Goal: Task Accomplishment & Management: Complete application form

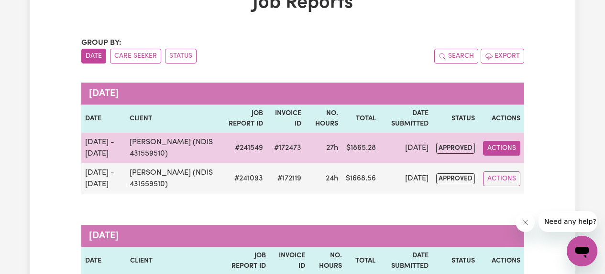
click at [496, 145] on button "Actions" at bounding box center [501, 148] width 37 height 15
click at [500, 168] on link "View Job Report" at bounding box center [524, 170] width 82 height 19
select select "pm"
select select "61.07-Weekday"
select select "pm"
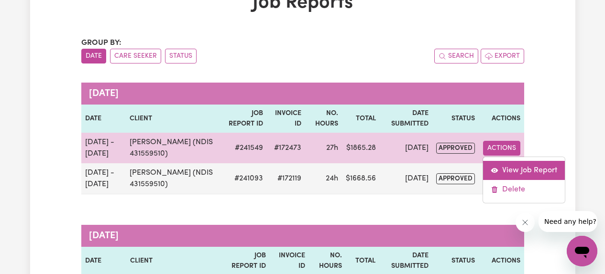
select select "pm"
select select "61.07-Weekday"
select select "pm"
select select "85.94-[DATE]"
select select "pm"
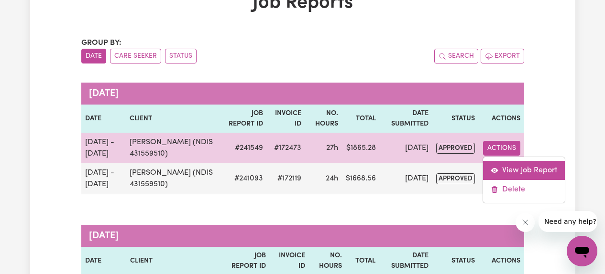
select select "61.07-Weekday"
select select "pm"
select select "61.07-Weekday"
select select "pm"
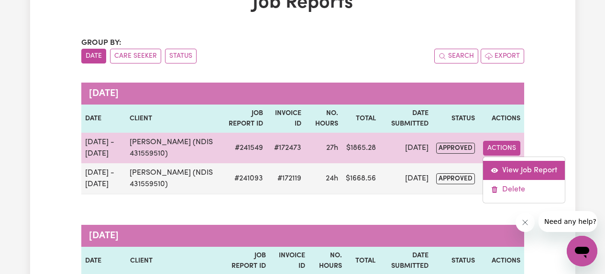
select select "61.07-Weekday"
select select "pm"
select select "85.94-[DATE]"
select select "pm"
select select "61.07-Weekday"
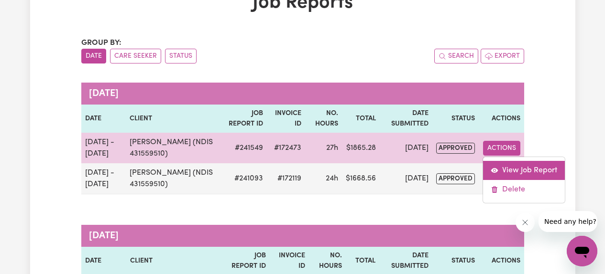
select select "pm"
select select "61.07-Weekday"
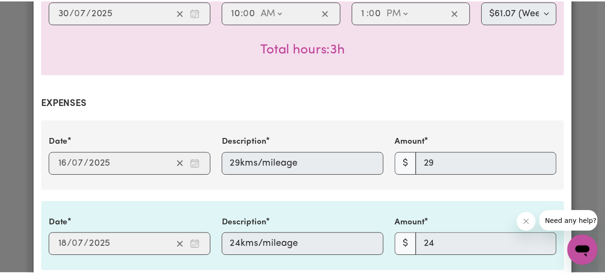
scroll to position [1208, 0]
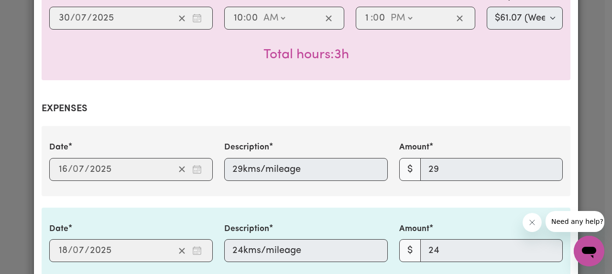
click at [12, 78] on div "Job Report # 241549 - [PERSON_NAME] (NDIS 431559510) Summary Job report # 24154…" at bounding box center [306, 137] width 612 height 274
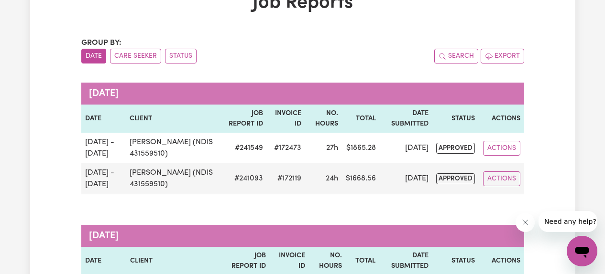
scroll to position [0, 0]
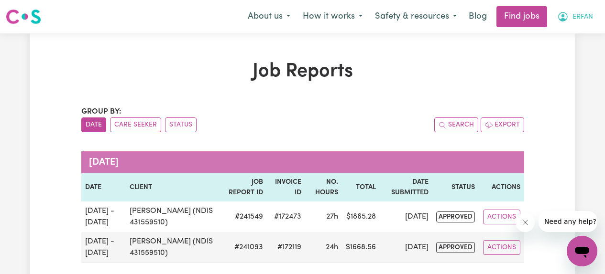
click at [573, 17] on span "ERFAN" at bounding box center [582, 17] width 21 height 11
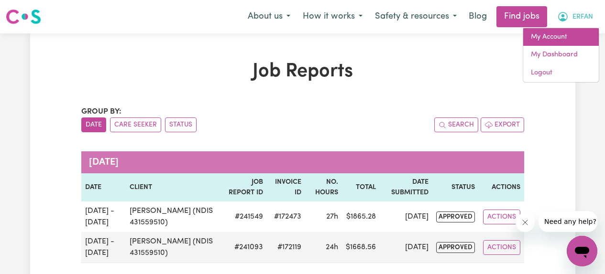
click at [562, 34] on link "My Account" at bounding box center [561, 37] width 76 height 18
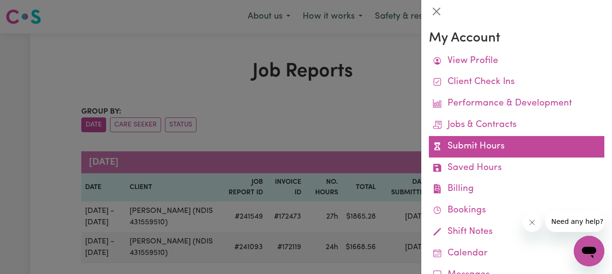
click at [474, 147] on link "Submit Hours" at bounding box center [516, 147] width 175 height 22
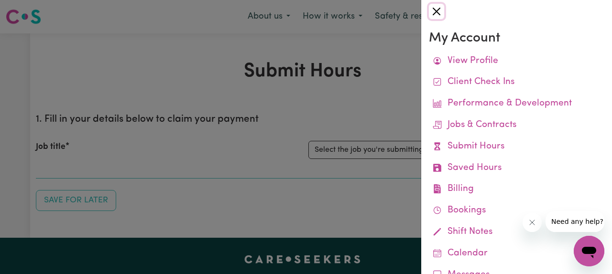
click at [439, 11] on button "Close" at bounding box center [436, 11] width 15 height 15
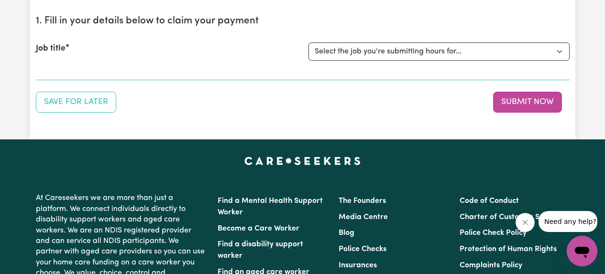
scroll to position [99, 0]
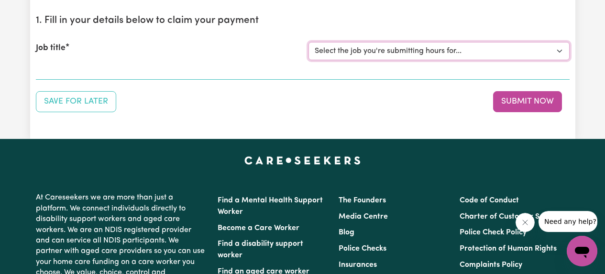
click at [336, 53] on select "Select the job you're submitting hours for... [Ben Harvey (NDIS 431559510)] Mal…" at bounding box center [438, 51] width 261 height 18
select select "3922"
click at [308, 42] on select "Select the job you're submitting hours for... [Ben Harvey (NDIS 431559510)] Mal…" at bounding box center [438, 51] width 261 height 18
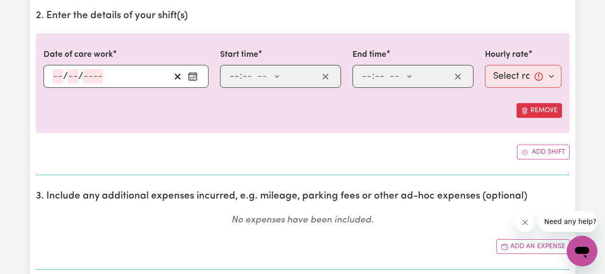
scroll to position [285, 0]
click at [191, 75] on icon "Enter the date of care work" at bounding box center [193, 76] width 10 height 10
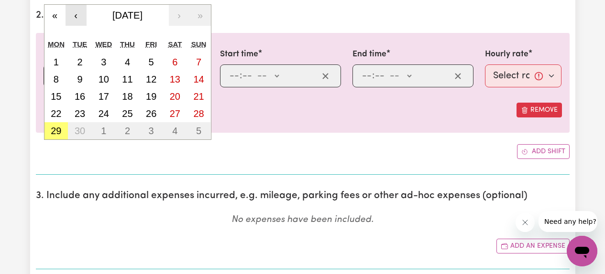
click at [77, 14] on button "‹" at bounding box center [76, 15] width 21 height 21
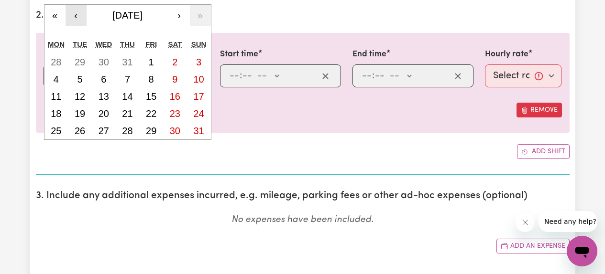
click at [77, 14] on button "‹" at bounding box center [76, 15] width 21 height 21
click at [179, 12] on button "›" at bounding box center [179, 15] width 21 height 21
click at [150, 61] on abbr "1" at bounding box center [151, 62] width 5 height 11
type input "2025-08-01"
type input "1"
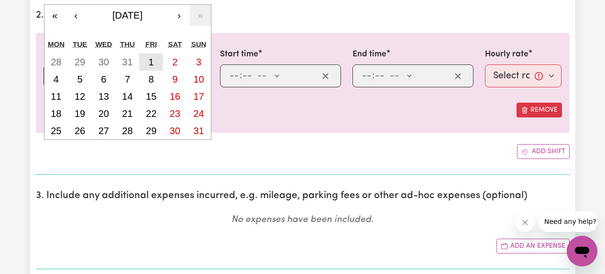
type input "8"
type input "2025"
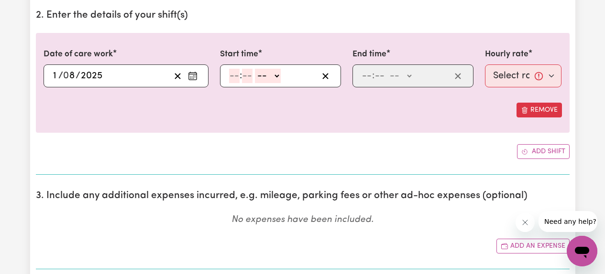
click at [233, 78] on input "number" at bounding box center [234, 76] width 11 height 14
type input "2"
type input "00"
click at [267, 81] on select "-- AM PM" at bounding box center [266, 76] width 26 height 14
select select "pm"
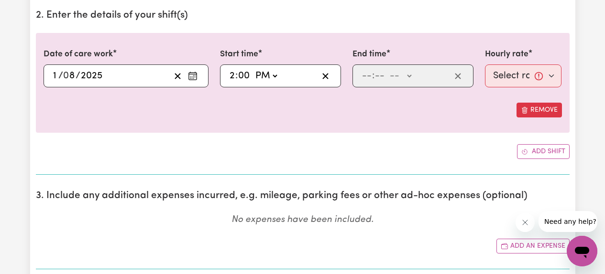
click at [253, 69] on select "-- AM PM" at bounding box center [266, 76] width 26 height 14
type input "14:00"
type input "0"
click at [367, 79] on input "number" at bounding box center [367, 76] width 11 height 14
type input "5"
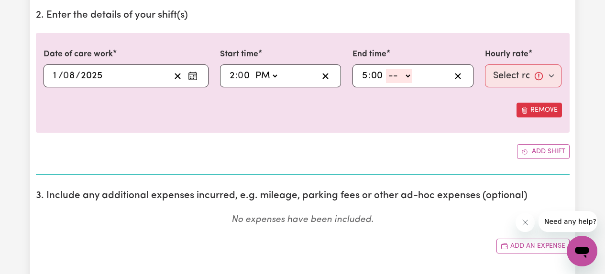
type input "00"
click at [399, 74] on select "-- AM PM" at bounding box center [399, 76] width 26 height 14
select select "pm"
click at [386, 69] on select "-- AM PM" at bounding box center [399, 76] width 26 height 14
type input "17:00"
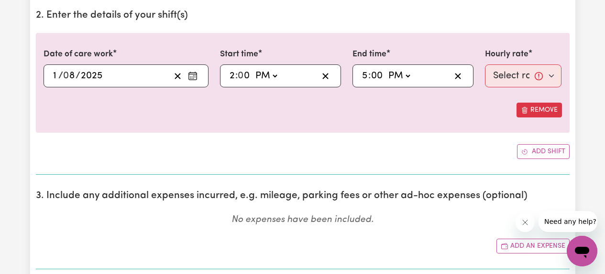
type input "0"
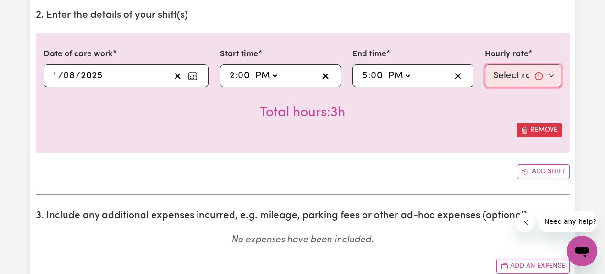
click at [509, 77] on select "Select rate... $61.07 (Weekday) $85.94 (Saturday) $110.81 (Sunday) $135.68 (Pub…" at bounding box center [523, 76] width 77 height 23
select select "61.07-Weekday"
click at [485, 65] on select "Select rate... $61.07 (Weekday) $85.94 (Saturday) $110.81 (Sunday) $135.68 (Pub…" at bounding box center [523, 76] width 77 height 23
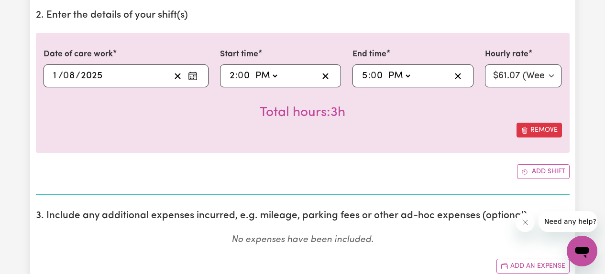
click at [461, 130] on div "Remove" at bounding box center [303, 130] width 518 height 15
click at [533, 170] on button "Add shift" at bounding box center [543, 172] width 53 height 15
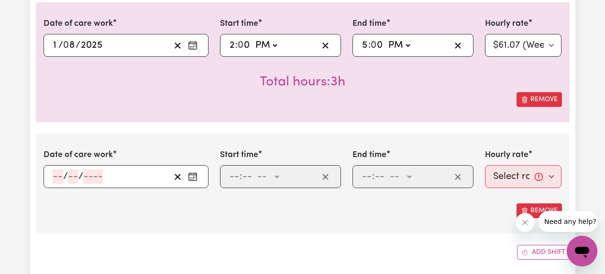
scroll to position [316, 0]
click at [193, 176] on circle "Enter the date of care work" at bounding box center [193, 176] width 1 height 1
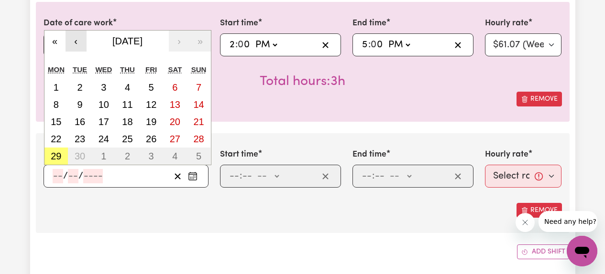
click at [77, 40] on button "‹" at bounding box center [76, 41] width 21 height 21
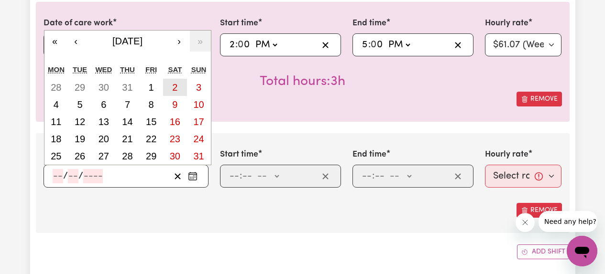
click at [172, 89] on abbr "2" at bounding box center [174, 87] width 5 height 11
type input "2025-08-02"
type input "2"
type input "8"
type input "2025"
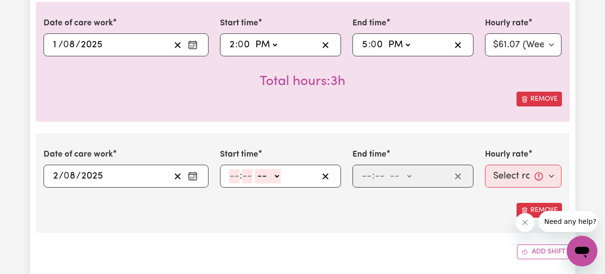
click at [235, 174] on input "number" at bounding box center [234, 176] width 11 height 14
type input "10"
type input "00"
click at [281, 176] on select "-- AM PM" at bounding box center [270, 176] width 26 height 14
select select "am"
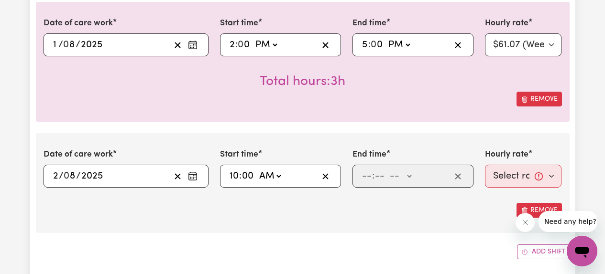
click at [257, 169] on select "-- AM PM" at bounding box center [270, 176] width 26 height 14
type input "10:00"
type input "0"
click at [366, 177] on input "number" at bounding box center [367, 176] width 11 height 14
type input "1"
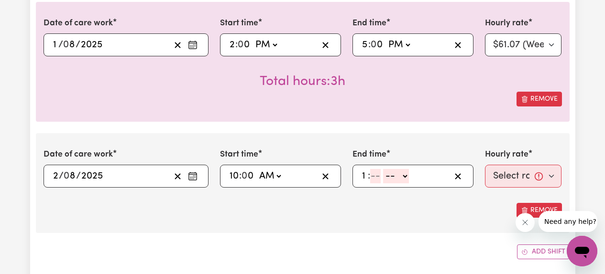
click at [373, 178] on input "number" at bounding box center [375, 176] width 11 height 14
type input "00"
click at [401, 180] on select "-- AM PM" at bounding box center [398, 176] width 26 height 14
select select "pm"
click at [385, 169] on select "-- AM PM" at bounding box center [398, 176] width 26 height 14
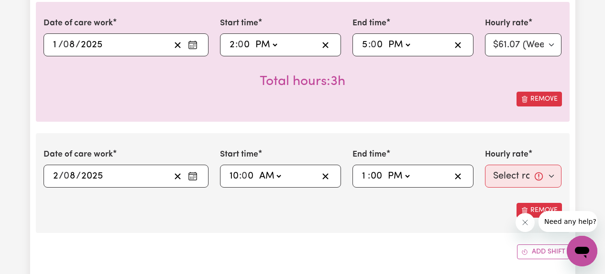
type input "13:00"
type input "0"
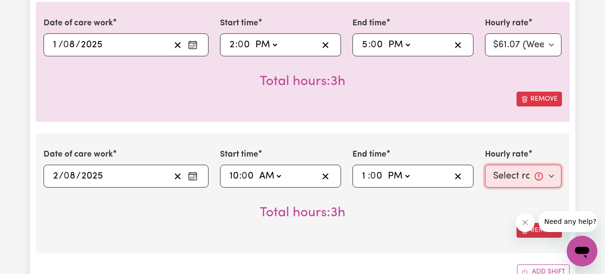
click at [512, 176] on select "Select rate... $61.07 (Weekday) $85.94 (Saturday) $110.81 (Sunday) $135.68 (Pub…" at bounding box center [523, 176] width 77 height 23
select select "85.94-[DATE]"
click at [485, 165] on select "Select rate... $61.07 (Weekday) $85.94 (Saturday) $110.81 (Sunday) $135.68 (Pub…" at bounding box center [523, 176] width 77 height 23
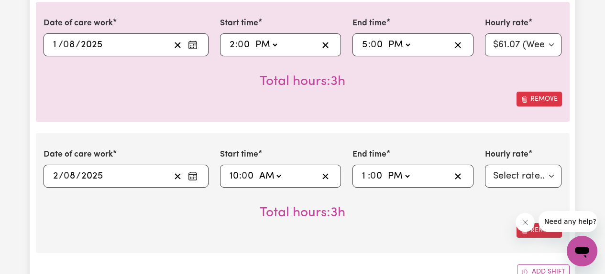
click at [437, 224] on div "Remove" at bounding box center [303, 230] width 518 height 15
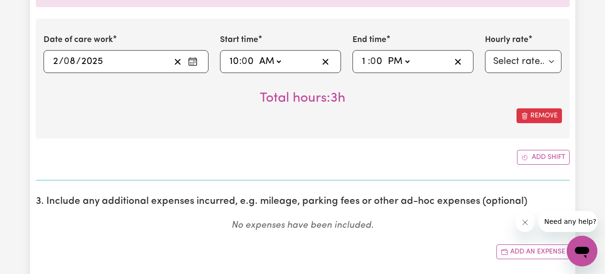
scroll to position [432, 0]
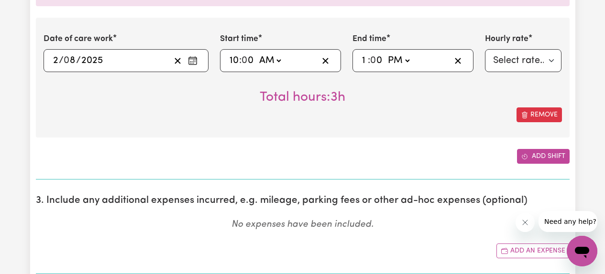
click at [527, 159] on icon "Add another shift" at bounding box center [524, 157] width 7 height 7
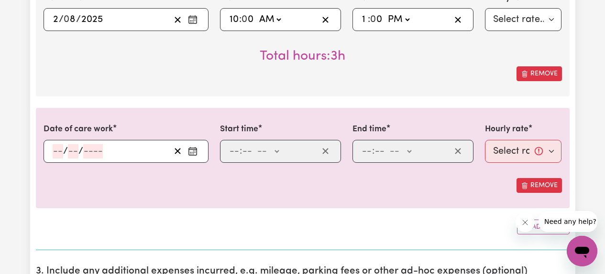
scroll to position [476, 0]
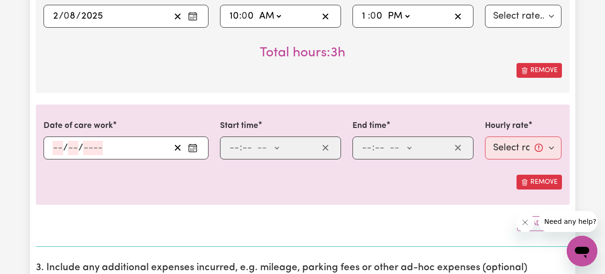
click at [191, 151] on icon "Enter the date of care work" at bounding box center [193, 148] width 10 height 10
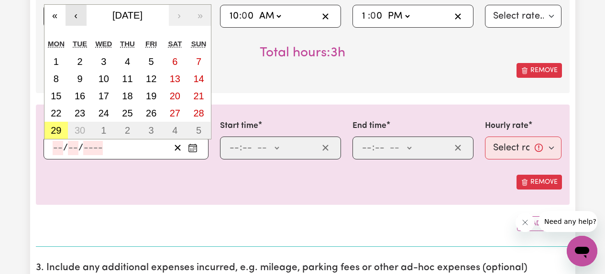
click at [78, 15] on button "‹" at bounding box center [76, 15] width 21 height 21
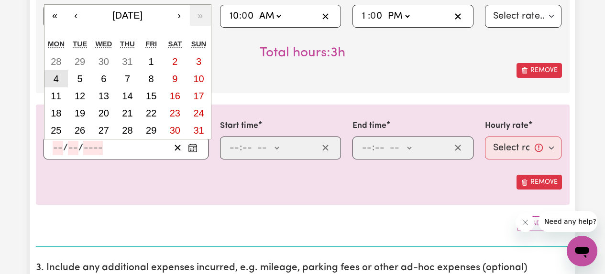
click at [54, 81] on abbr "4" at bounding box center [56, 79] width 5 height 11
type input "2025-08-04"
type input "4"
type input "8"
type input "2025"
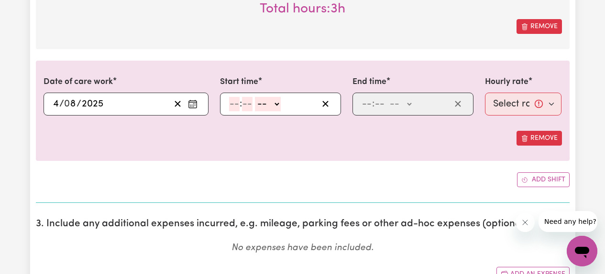
scroll to position [526, 0]
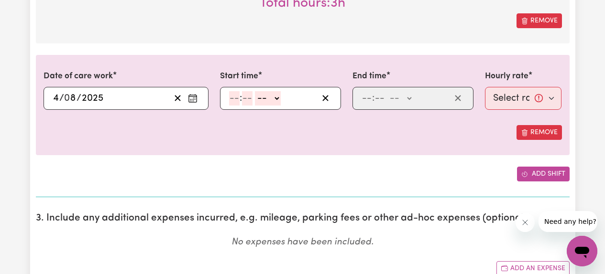
click at [537, 179] on button "Add shift" at bounding box center [543, 174] width 53 height 15
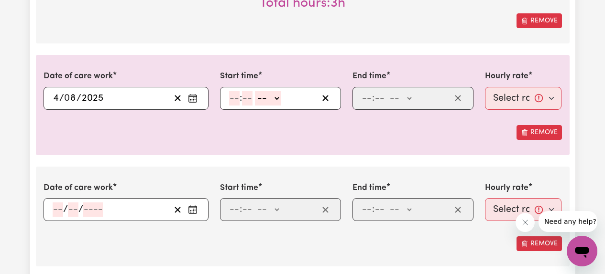
click at [193, 210] on icon "Enter the date of care work" at bounding box center [193, 210] width 10 height 10
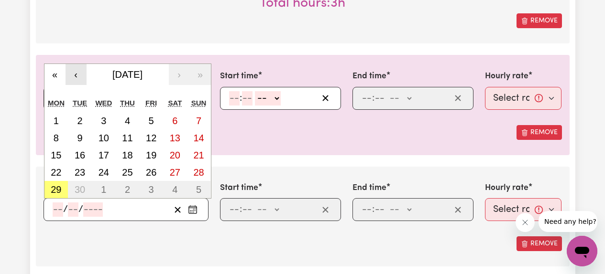
click at [75, 74] on button "‹" at bounding box center [76, 74] width 21 height 21
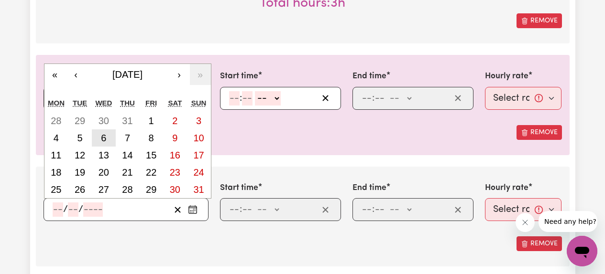
click at [102, 142] on abbr "6" at bounding box center [103, 138] width 5 height 11
type input "2025-08-06"
type input "6"
type input "8"
type input "2025"
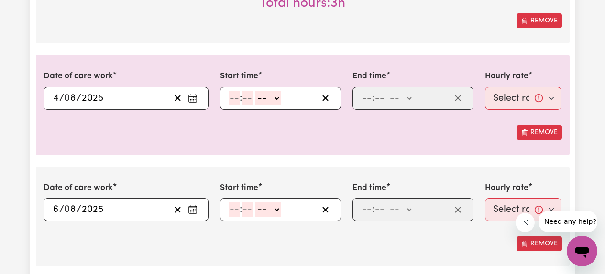
click at [236, 96] on input "number" at bounding box center [234, 98] width 11 height 14
type input "10"
type input "00"
click at [274, 102] on select "-- AM PM" at bounding box center [270, 98] width 26 height 14
select select "am"
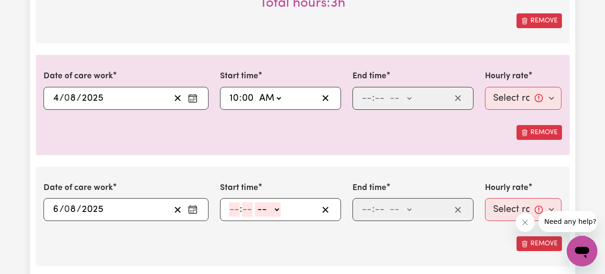
click at [257, 91] on select "-- AM PM" at bounding box center [270, 98] width 26 height 14
type input "10:00"
type input "0"
click at [371, 96] on input "number" at bounding box center [367, 98] width 11 height 14
type input "1"
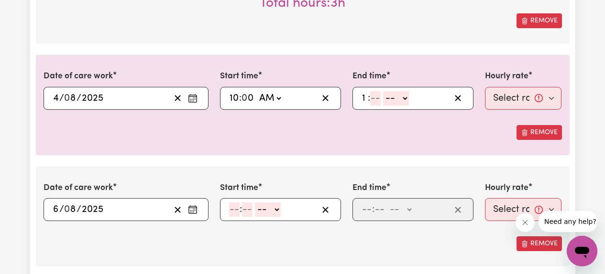
click at [377, 96] on input "number" at bounding box center [375, 98] width 11 height 14
type input "00"
click at [395, 98] on select "-- AM PM" at bounding box center [398, 98] width 26 height 14
select select "pm"
click at [385, 91] on select "-- AM PM" at bounding box center [398, 98] width 26 height 14
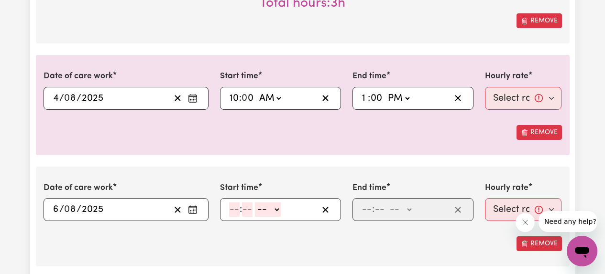
type input "13:00"
type input "0"
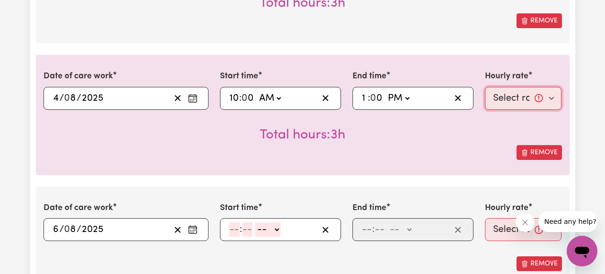
click at [502, 105] on select "Select rate... $61.07 (Weekday) $85.94 (Saturday) $110.81 (Sunday) $135.68 (Pub…" at bounding box center [523, 98] width 77 height 23
select select "61.07-Weekday"
click at [485, 87] on select "Select rate... $61.07 (Weekday) $85.94 (Saturday) $110.81 (Sunday) $135.68 (Pub…" at bounding box center [523, 98] width 77 height 23
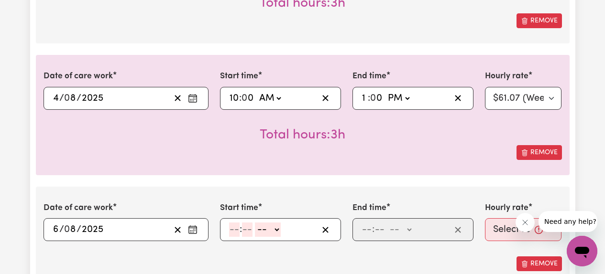
click at [411, 150] on div "Remove" at bounding box center [303, 152] width 518 height 15
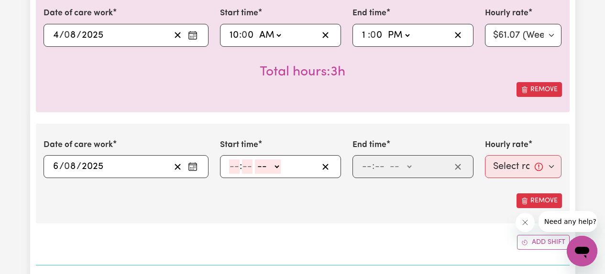
scroll to position [590, 0]
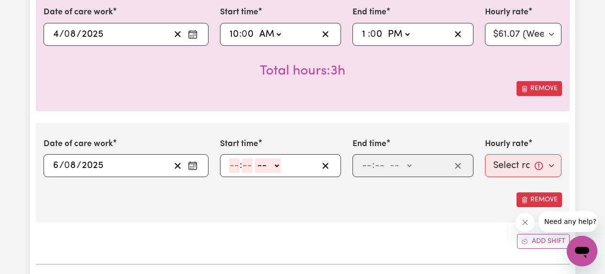
click at [235, 167] on input "number" at bounding box center [234, 166] width 11 height 14
type input "10"
type input "00"
click at [271, 167] on select "-- AM PM" at bounding box center [270, 166] width 26 height 14
select select "am"
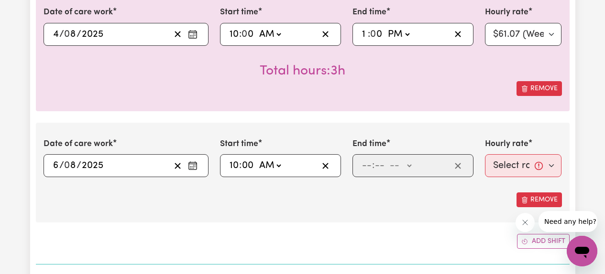
click at [257, 159] on select "-- AM PM" at bounding box center [270, 166] width 26 height 14
type input "10:00"
type input "0"
click at [364, 171] on input "number" at bounding box center [367, 166] width 11 height 14
type input "1"
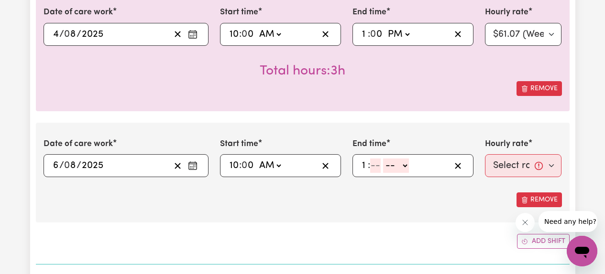
click at [376, 167] on input "number" at bounding box center [375, 166] width 11 height 14
type input "00"
click at [400, 166] on select "-- AM PM" at bounding box center [398, 166] width 26 height 14
select select "pm"
click at [385, 159] on select "-- AM PM" at bounding box center [398, 166] width 26 height 14
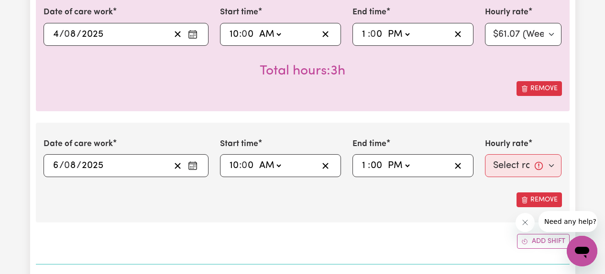
type input "13:00"
type input "0"
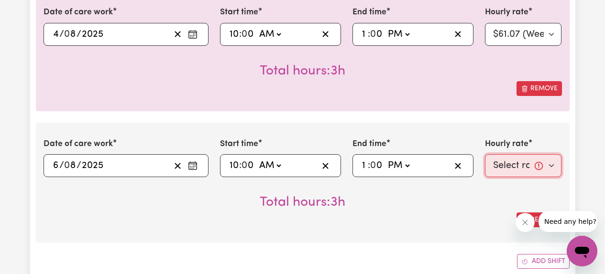
click at [504, 168] on select "Select rate... $61.07 (Weekday) $85.94 (Saturday) $110.81 (Sunday) $135.68 (Pub…" at bounding box center [523, 165] width 77 height 23
select select "61.07-Weekday"
click at [485, 154] on select "Select rate... $61.07 (Weekday) $85.94 (Saturday) $110.81 (Sunday) $135.68 (Pub…" at bounding box center [523, 165] width 77 height 23
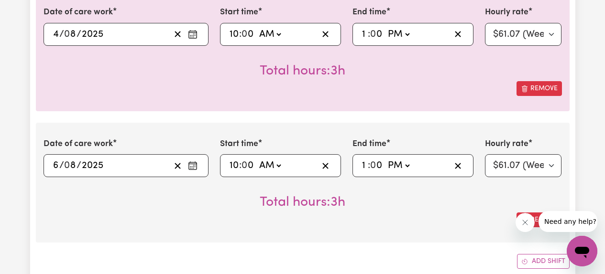
click at [426, 219] on div "Remove" at bounding box center [303, 220] width 518 height 15
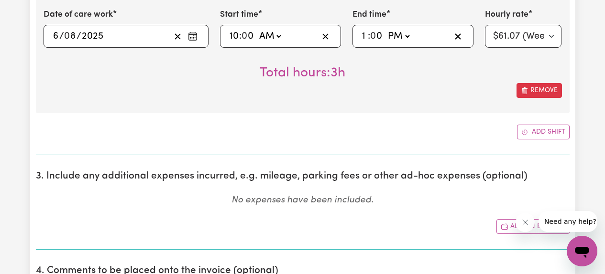
scroll to position [723, 0]
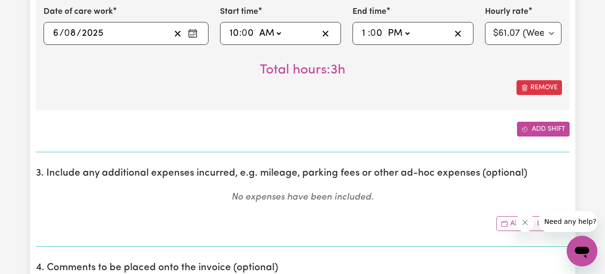
click at [545, 130] on button "Add shift" at bounding box center [543, 129] width 53 height 15
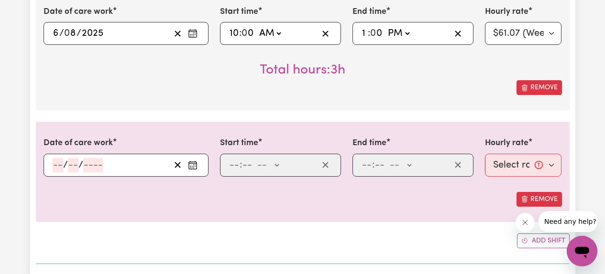
click at [194, 165] on icon "Enter the date of care work" at bounding box center [193, 166] width 10 height 10
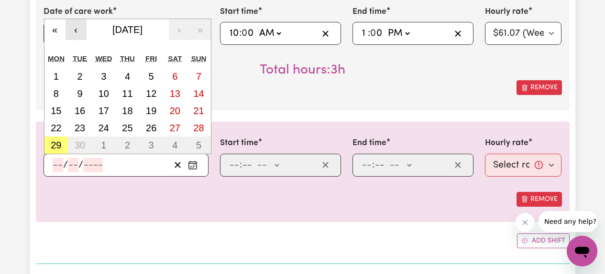
click at [76, 33] on button "‹" at bounding box center [76, 29] width 21 height 21
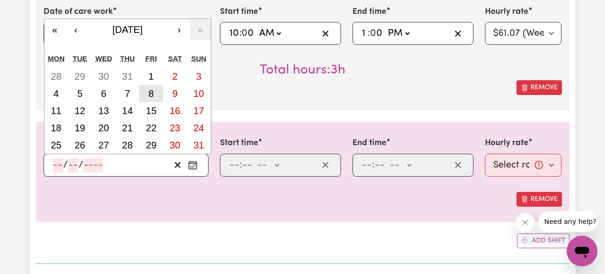
click at [153, 94] on abbr "8" at bounding box center [151, 93] width 5 height 11
type input "2025-08-08"
type input "8"
type input "2025"
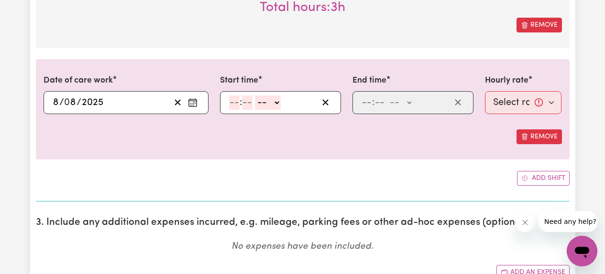
scroll to position [790, 0]
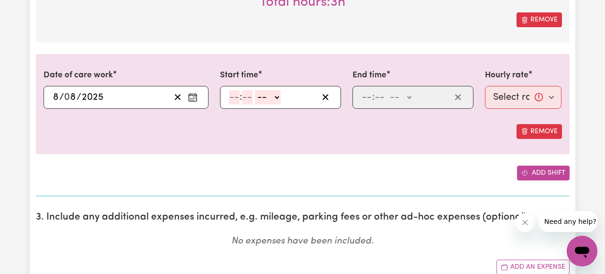
click at [530, 176] on button "Add shift" at bounding box center [543, 173] width 53 height 15
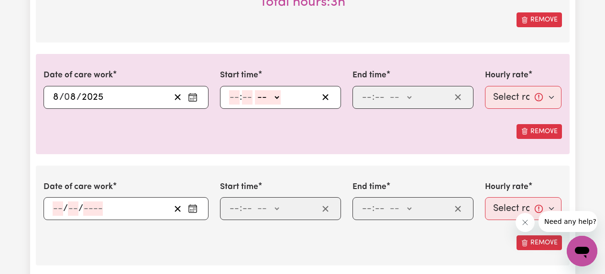
click at [192, 209] on icon "Enter the date of care work" at bounding box center [193, 209] width 10 height 10
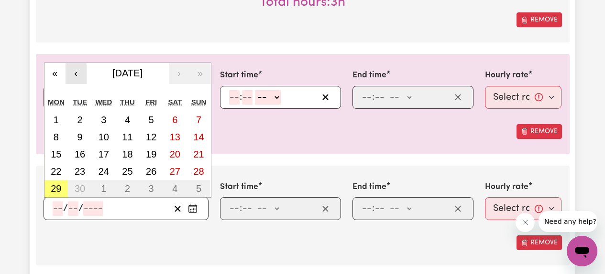
click at [80, 74] on button "‹" at bounding box center [76, 73] width 21 height 21
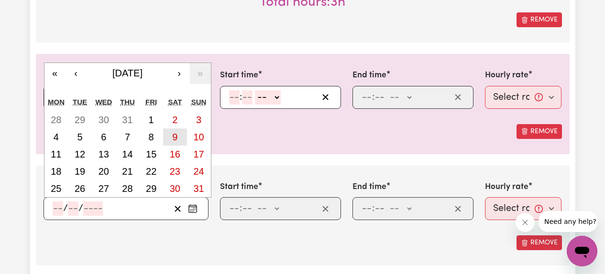
click at [176, 137] on abbr "9" at bounding box center [174, 137] width 5 height 11
type input "2025-08-09"
type input "9"
type input "8"
type input "2025"
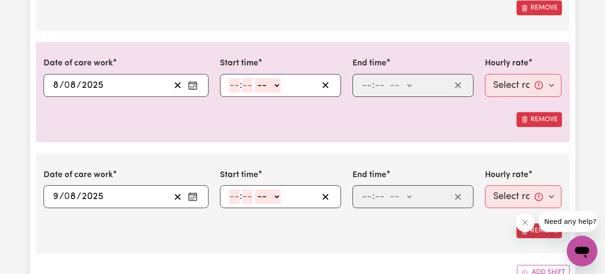
scroll to position [803, 0]
click at [191, 86] on circle "Enter the date of care work" at bounding box center [191, 86] width 1 height 1
click at [236, 83] on input "number" at bounding box center [234, 85] width 11 height 14
type input "2"
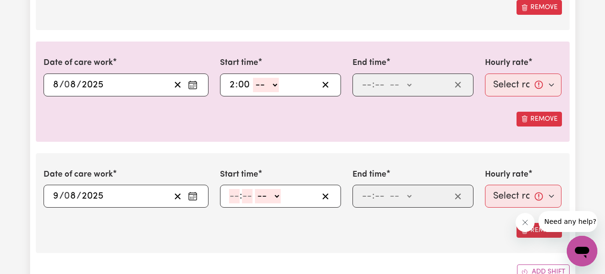
type input "00"
click at [271, 86] on select "-- AM PM" at bounding box center [266, 85] width 26 height 14
select select "pm"
click at [253, 78] on select "-- AM PM" at bounding box center [266, 85] width 26 height 14
type input "14:00"
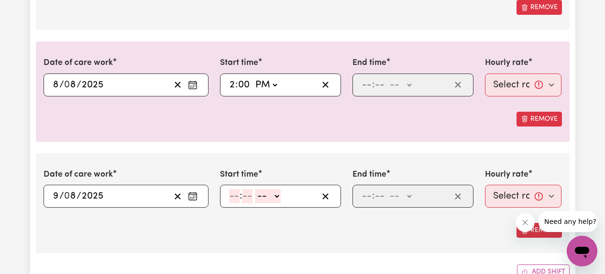
type input "0"
click at [367, 84] on input "number" at bounding box center [367, 85] width 11 height 14
type input "5"
type input "00"
click at [401, 82] on select "-- AM PM" at bounding box center [399, 85] width 26 height 14
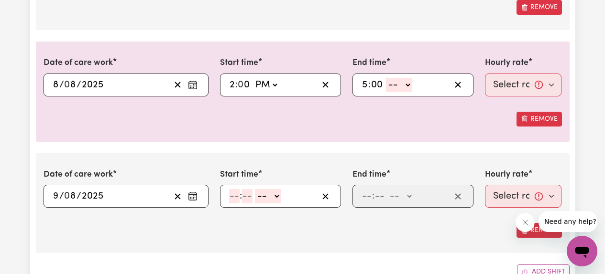
select select "pm"
click at [386, 78] on select "-- AM PM" at bounding box center [399, 85] width 26 height 14
type input "17:00"
type input "0"
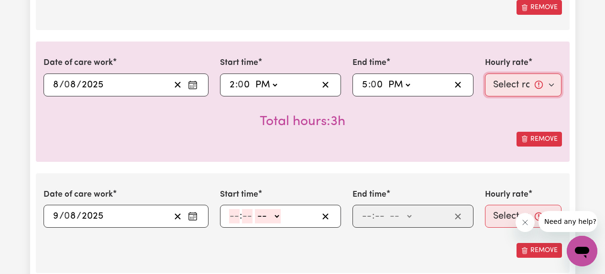
click at [504, 86] on select "Select rate... $61.07 (Weekday) $85.94 (Saturday) $110.81 (Sunday) $135.68 (Pub…" at bounding box center [523, 85] width 77 height 23
select select "61.07-Weekday"
click at [485, 74] on select "Select rate... $61.07 (Weekday) $85.94 (Saturday) $110.81 (Sunday) $135.68 (Pub…" at bounding box center [523, 85] width 77 height 23
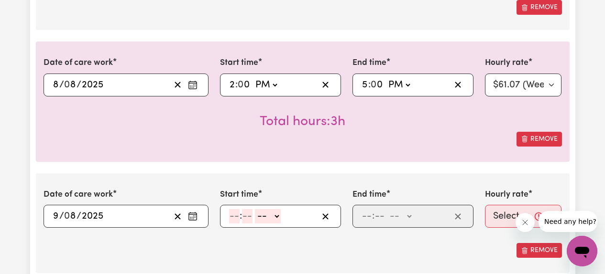
click at [461, 136] on div "Remove" at bounding box center [303, 139] width 518 height 15
click at [193, 218] on icon "Enter the date of care work" at bounding box center [193, 217] width 10 height 10
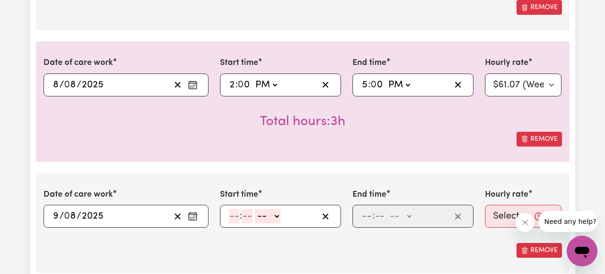
click at [233, 217] on input "number" at bounding box center [234, 216] width 11 height 14
type input "10"
type input "00"
click at [282, 220] on select "-- AM PM" at bounding box center [270, 216] width 26 height 14
select select "am"
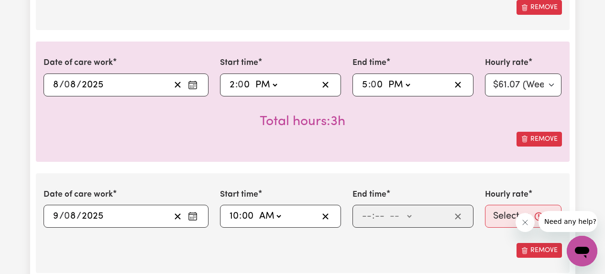
click at [257, 209] on select "-- AM PM" at bounding box center [270, 216] width 26 height 14
type input "10:00"
type input "0"
click at [366, 218] on input "number" at bounding box center [367, 216] width 11 height 14
type input "1"
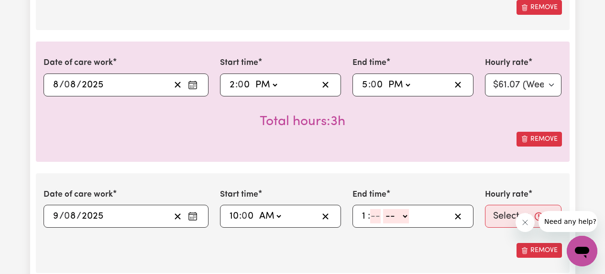
click at [379, 221] on input "number" at bounding box center [375, 216] width 11 height 14
type input "00"
click at [401, 220] on select "-- AM PM" at bounding box center [398, 216] width 26 height 14
select select "pm"
click at [385, 209] on select "-- AM PM" at bounding box center [398, 216] width 26 height 14
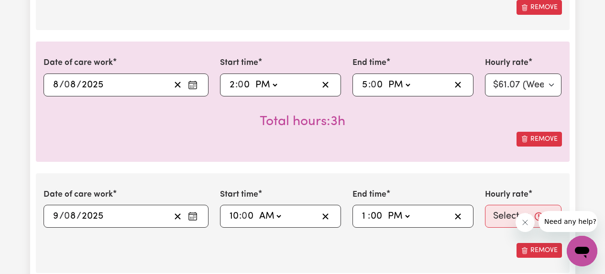
type input "13:00"
type input "0"
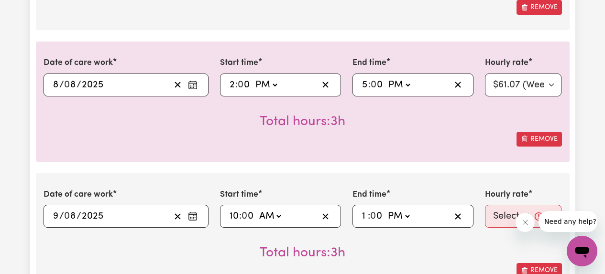
click at [437, 245] on div "Total hours: 3h" at bounding box center [303, 245] width 518 height 35
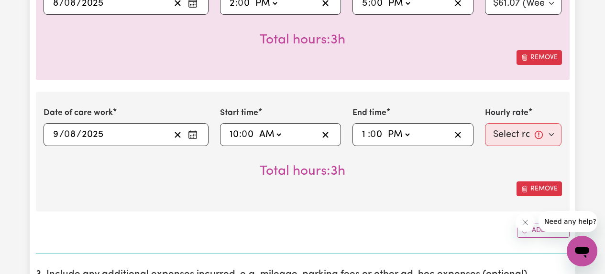
scroll to position [886, 0]
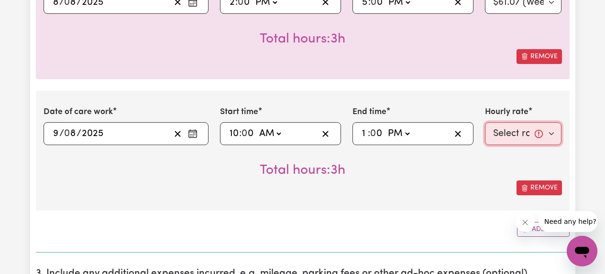
click at [508, 135] on select "Select rate... $61.07 (Weekday) $85.94 (Saturday) $110.81 (Sunday) $135.68 (Pub…" at bounding box center [523, 133] width 77 height 23
select select "85.94-[DATE]"
click at [485, 122] on select "Select rate... $61.07 (Weekday) $85.94 (Saturday) $110.81 (Sunday) $135.68 (Pub…" at bounding box center [523, 133] width 77 height 23
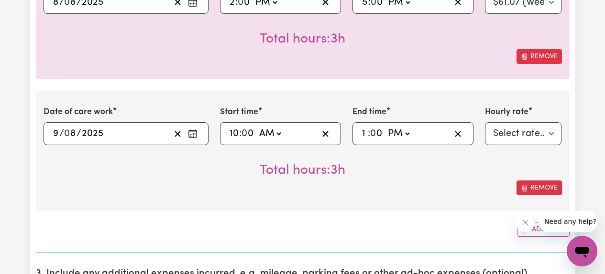
click at [449, 186] on div "Remove" at bounding box center [303, 188] width 518 height 15
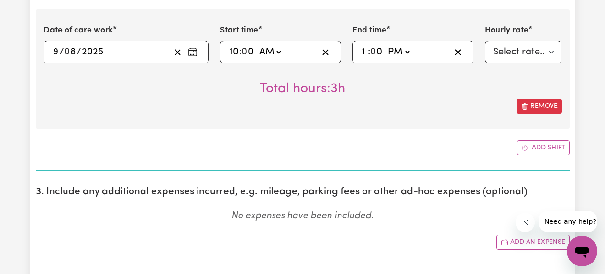
scroll to position [971, 0]
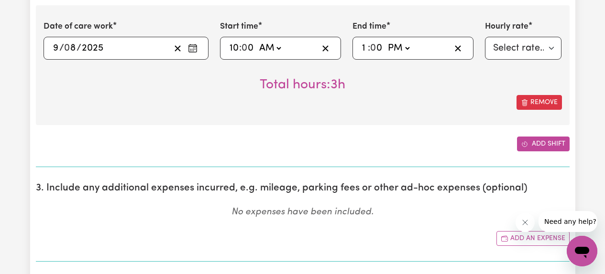
click at [539, 144] on button "Add shift" at bounding box center [543, 144] width 53 height 15
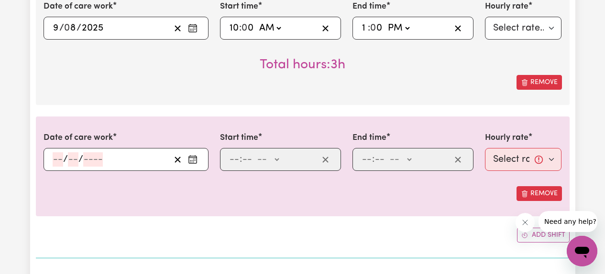
scroll to position [997, 0]
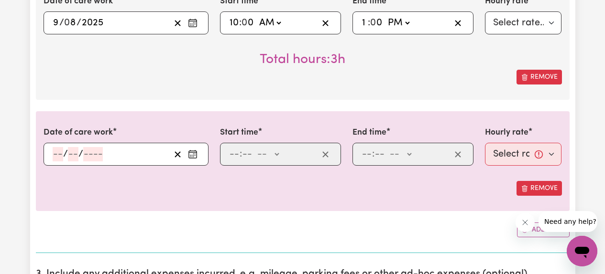
click at [196, 157] on rect "Enter the date of care work" at bounding box center [193, 155] width 8 height 7
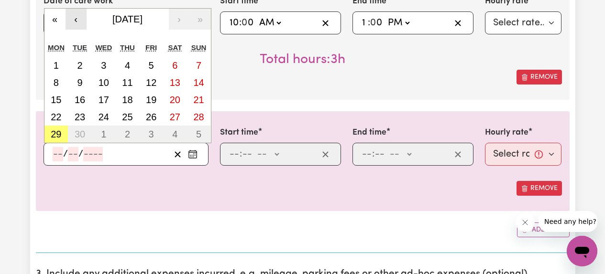
click at [78, 21] on button "‹" at bounding box center [76, 19] width 21 height 21
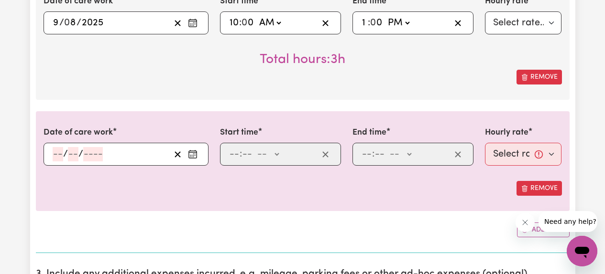
click at [196, 154] on icon "Enter the date of care work" at bounding box center [193, 155] width 10 height 10
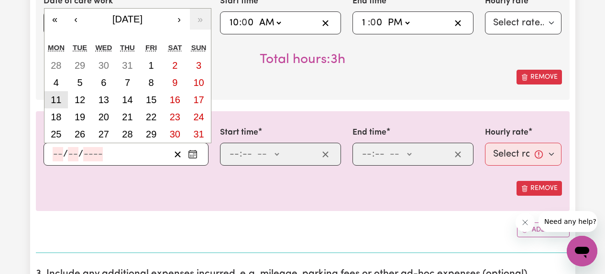
click at [53, 102] on abbr "11" at bounding box center [56, 100] width 11 height 11
type input "2025-08-11"
type input "11"
type input "8"
type input "2025"
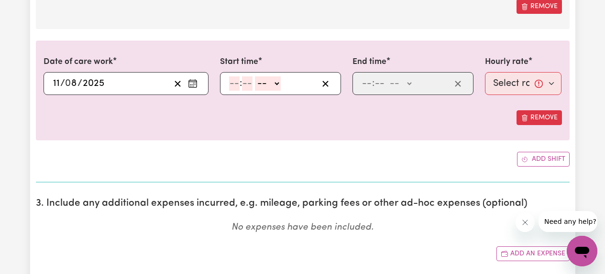
scroll to position [1068, 0]
click at [524, 161] on icon "Add another shift" at bounding box center [524, 159] width 7 height 7
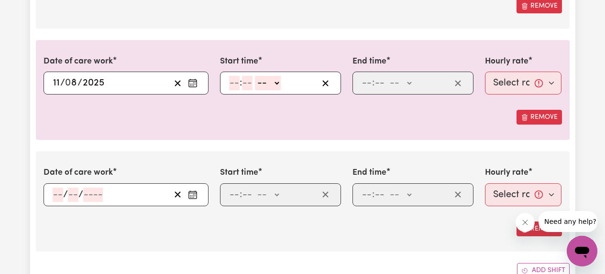
click at [194, 197] on icon "Enter the date of care work" at bounding box center [193, 195] width 10 height 10
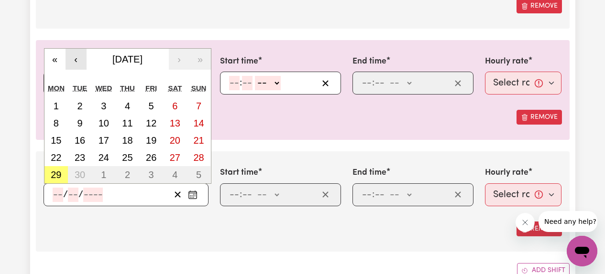
click at [79, 64] on button "‹" at bounding box center [76, 59] width 21 height 21
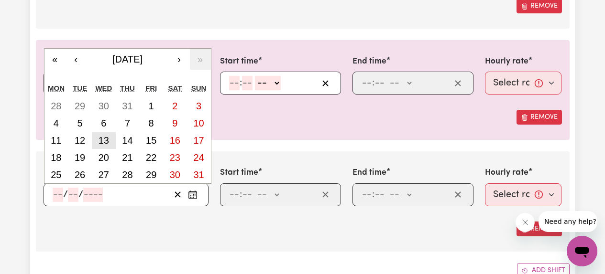
click at [102, 144] on abbr "13" at bounding box center [104, 140] width 11 height 11
type input "2025-08-13"
type input "13"
type input "8"
type input "2025"
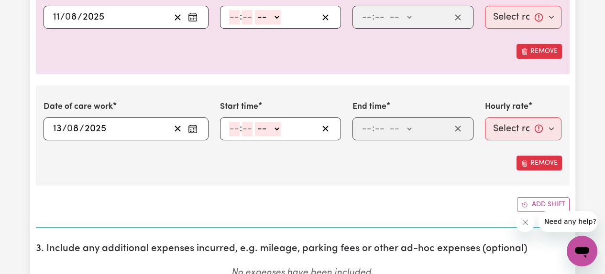
scroll to position [1135, 0]
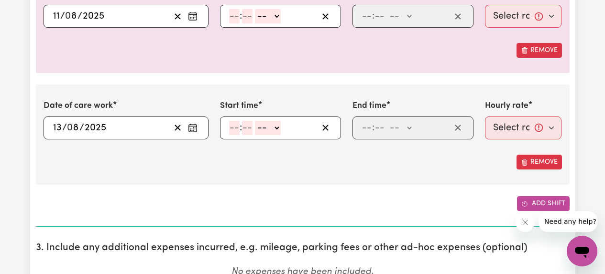
click at [530, 199] on button "Add shift" at bounding box center [543, 204] width 53 height 15
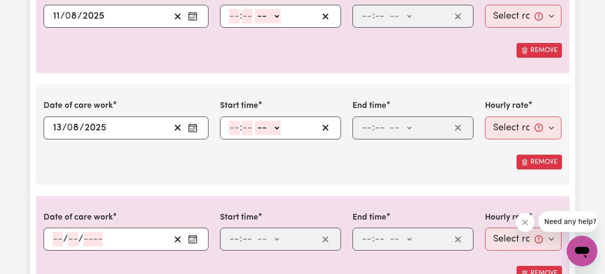
click at [195, 241] on icon "Enter the date of care work" at bounding box center [193, 240] width 10 height 10
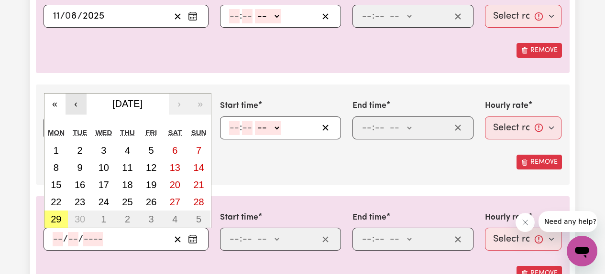
click at [77, 110] on button "‹" at bounding box center [76, 104] width 21 height 21
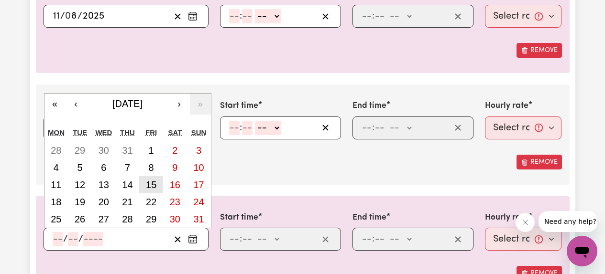
click at [155, 186] on abbr "15" at bounding box center [151, 185] width 11 height 11
type input "2025-08-15"
type input "15"
type input "8"
type input "2025"
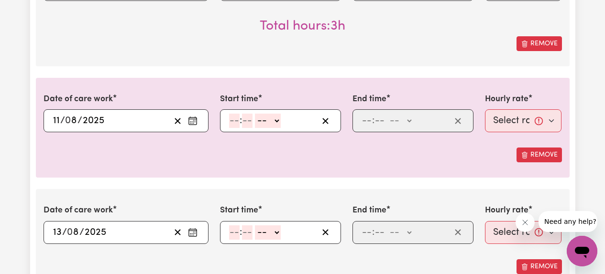
scroll to position [985, 0]
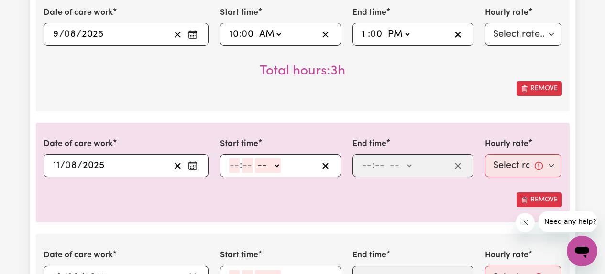
click at [191, 166] on icon "Enter the date of care work" at bounding box center [193, 166] width 10 height 10
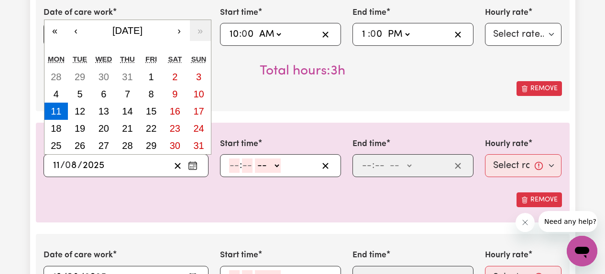
click at [234, 169] on input "number" at bounding box center [234, 166] width 11 height 14
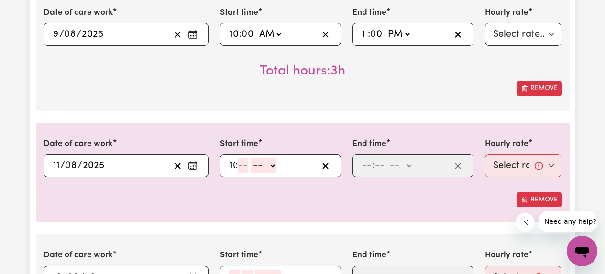
type input "10"
type input "00"
click at [279, 169] on select "-- AM PM" at bounding box center [270, 166] width 26 height 14
select select "am"
click at [257, 159] on select "-- AM PM" at bounding box center [270, 166] width 26 height 14
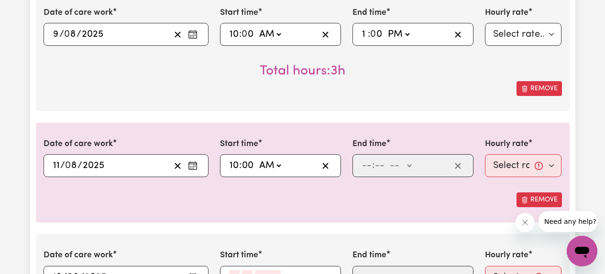
type input "10:00"
type input "0"
click at [364, 165] on input "number" at bounding box center [367, 166] width 11 height 14
type input "1"
click at [374, 166] on input "number" at bounding box center [375, 166] width 11 height 14
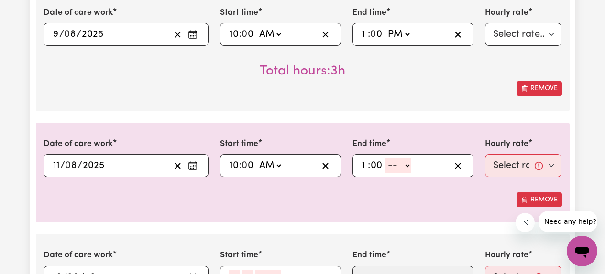
type input "00"
click at [404, 167] on select "-- AM PM" at bounding box center [398, 166] width 26 height 14
select select "pm"
click at [385, 159] on select "-- AM PM" at bounding box center [398, 166] width 26 height 14
type input "13:00"
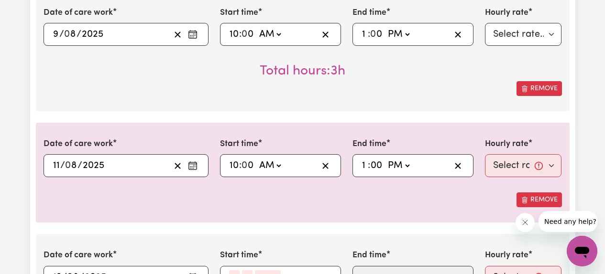
type input "0"
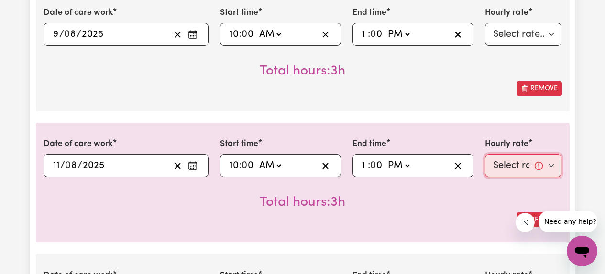
click at [511, 167] on select "Select rate... $61.07 (Weekday) $85.94 (Saturday) $110.81 (Sunday) $135.68 (Pub…" at bounding box center [523, 165] width 77 height 23
select select "61.07-Weekday"
click at [485, 154] on select "Select rate... $61.07 (Weekday) $85.94 (Saturday) $110.81 (Sunday) $135.68 (Pub…" at bounding box center [523, 165] width 77 height 23
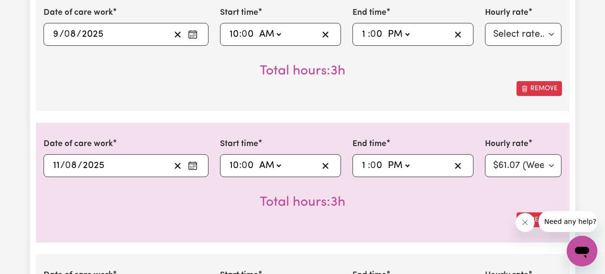
click at [468, 208] on div "Total hours: 3h" at bounding box center [303, 194] width 518 height 35
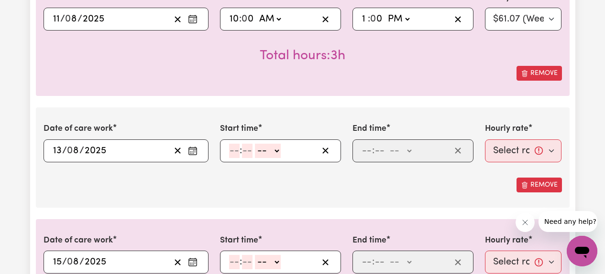
scroll to position [1135, 0]
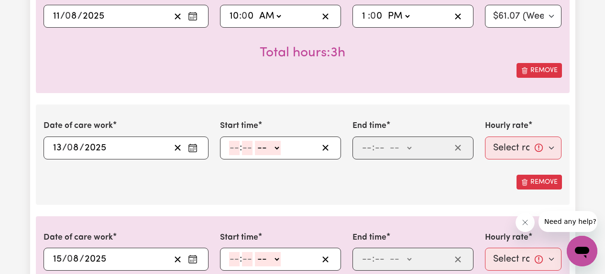
click at [200, 147] on div "2025-08-13 13 / 0 8 / 2025 « ‹ August 2025 › » Mon Tue Wed Thu Fri Sat Sun 28 2…" at bounding box center [126, 148] width 165 height 23
click at [192, 148] on icon "Enter the date of care work" at bounding box center [193, 148] width 10 height 10
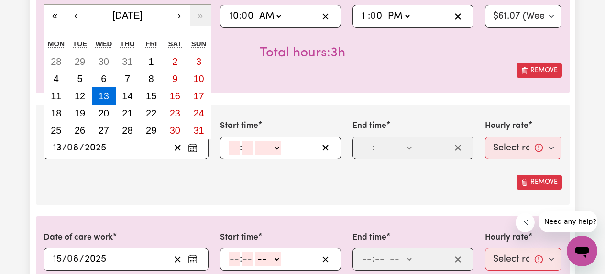
click at [210, 170] on div at bounding box center [303, 167] width 518 height 15
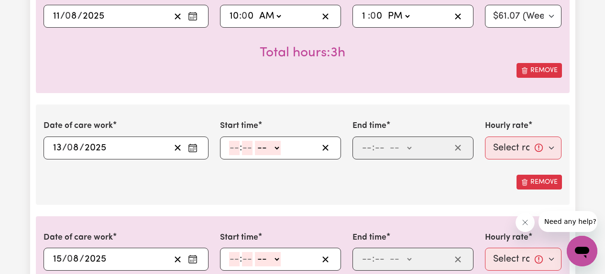
click at [235, 152] on input "number" at bounding box center [234, 148] width 11 height 14
type input "10"
type input "00"
click at [275, 146] on select "-- AM PM" at bounding box center [270, 148] width 26 height 14
select select "am"
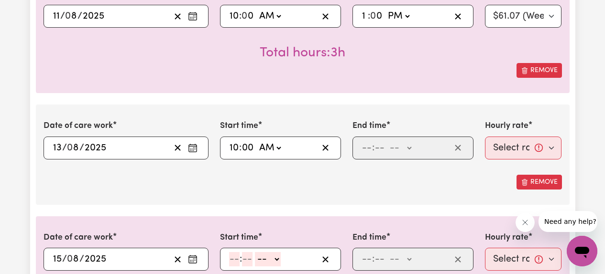
click at [257, 141] on select "-- AM PM" at bounding box center [270, 148] width 26 height 14
type input "10:00"
type input "0"
click at [367, 150] on input "number" at bounding box center [367, 148] width 11 height 14
type input "1"
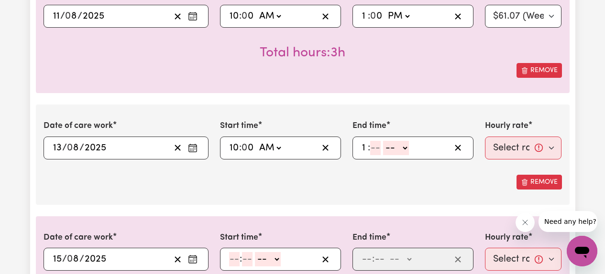
click at [376, 149] on input "number" at bounding box center [375, 148] width 11 height 14
type input "00"
click at [400, 148] on select "-- AM PM" at bounding box center [398, 148] width 26 height 14
select select "pm"
click at [385, 141] on select "-- AM PM" at bounding box center [398, 148] width 26 height 14
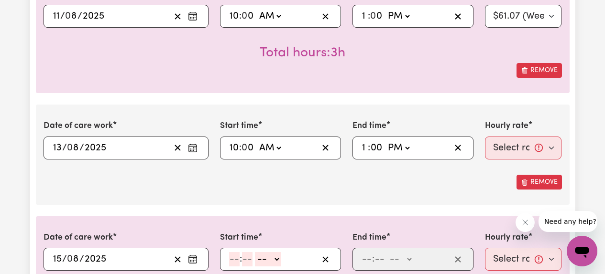
type input "13:00"
type input "0"
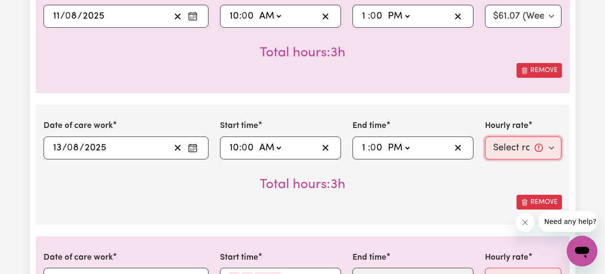
click at [508, 149] on select "Select rate... $61.07 (Weekday) $85.94 (Saturday) $110.81 (Sunday) $135.68 (Pub…" at bounding box center [523, 148] width 77 height 23
select select "61.07-Weekday"
click at [485, 137] on select "Select rate... $61.07 (Weekday) $85.94 (Saturday) $110.81 (Sunday) $135.68 (Pub…" at bounding box center [523, 148] width 77 height 23
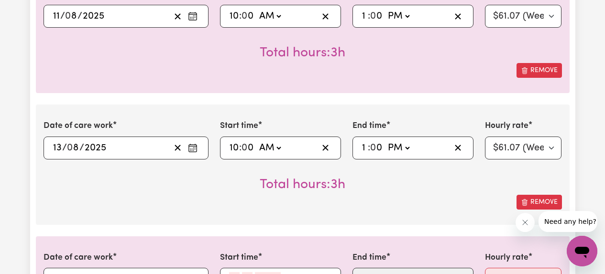
click at [455, 199] on div "Remove" at bounding box center [303, 202] width 518 height 15
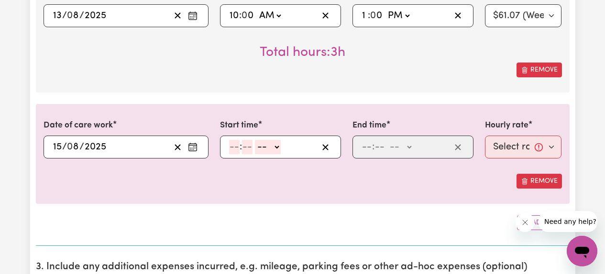
scroll to position [1268, 0]
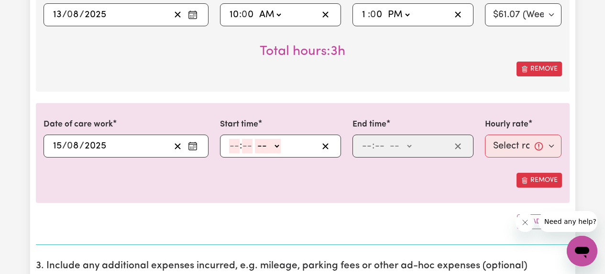
click at [195, 145] on circle "Enter the date of care work" at bounding box center [195, 145] width 1 height 1
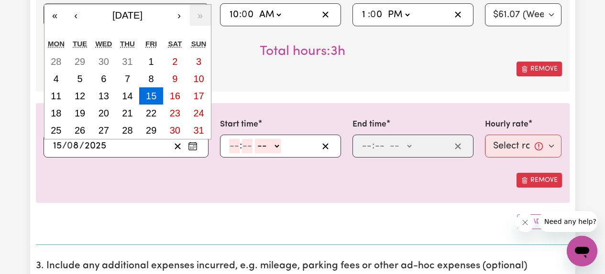
click at [227, 218] on div "Add shift" at bounding box center [303, 222] width 534 height 15
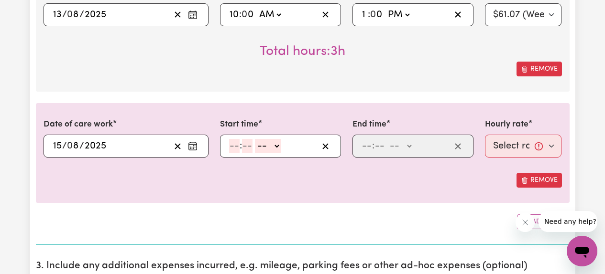
click at [192, 148] on circle "Enter the date of care work" at bounding box center [191, 147] width 1 height 1
click at [235, 152] on input "number" at bounding box center [234, 146] width 11 height 14
type input "2"
type input "0"
click at [269, 152] on select "-- AM PM" at bounding box center [266, 146] width 26 height 14
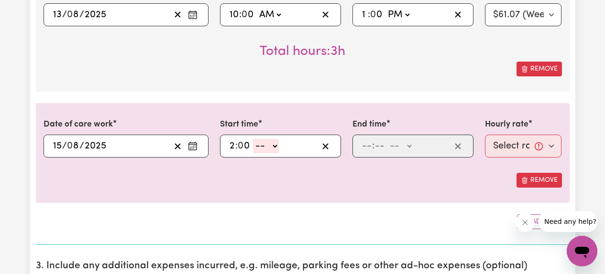
select select "pm"
click at [253, 139] on select "-- AM PM" at bounding box center [266, 146] width 26 height 14
type input "14:00"
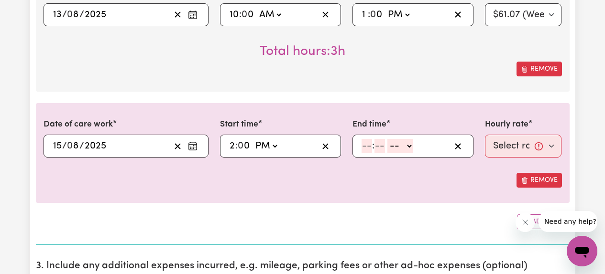
click at [367, 150] on input "number" at bounding box center [367, 146] width 11 height 14
type input "5"
type input "00"
click at [400, 142] on select "-- AM PM" at bounding box center [399, 146] width 26 height 14
select select "pm"
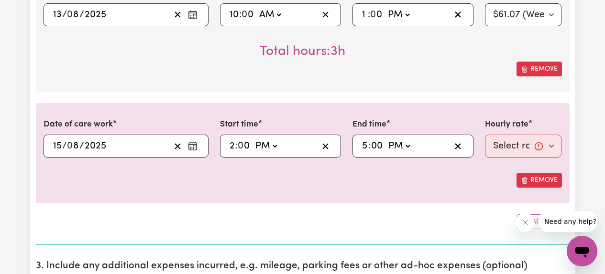
click at [386, 139] on select "-- AM PM" at bounding box center [399, 146] width 26 height 14
type input "17:00"
type input "0"
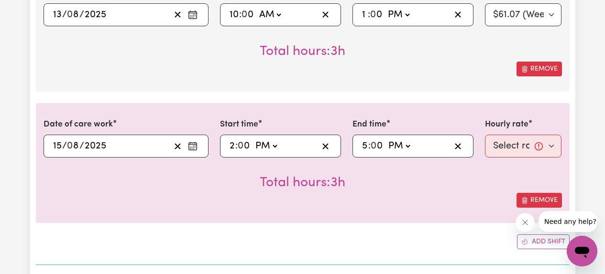
click at [189, 147] on icon "Enter the date of care work" at bounding box center [193, 147] width 10 height 10
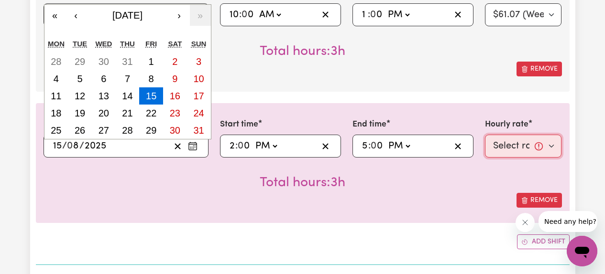
click at [510, 149] on select "Select rate... $61.07 (Weekday) $85.94 (Saturday) $110.81 (Sunday) $135.68 (Pub…" at bounding box center [523, 146] width 77 height 23
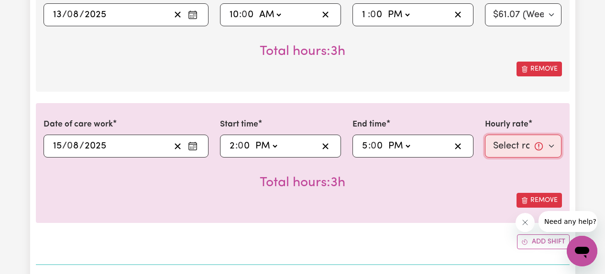
select select "61.07-Weekday"
click at [485, 135] on select "Select rate... $61.07 (Weekday) $85.94 (Saturday) $110.81 (Sunday) $135.68 (Pub…" at bounding box center [523, 146] width 77 height 23
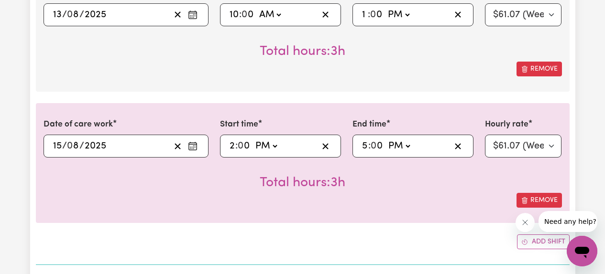
click at [453, 193] on div "Total hours: 3h" at bounding box center [303, 175] width 518 height 35
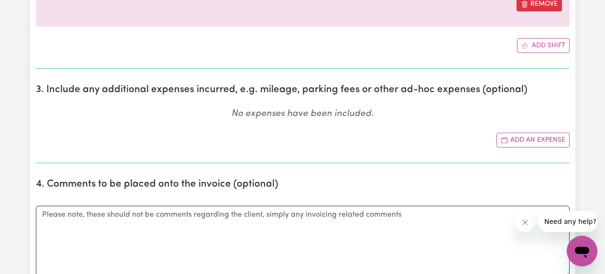
scroll to position [1491, 0]
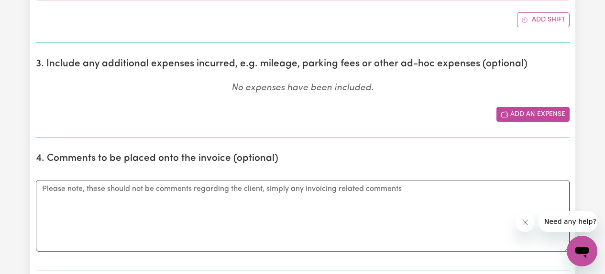
click at [516, 117] on button "Add an expense" at bounding box center [532, 114] width 73 height 15
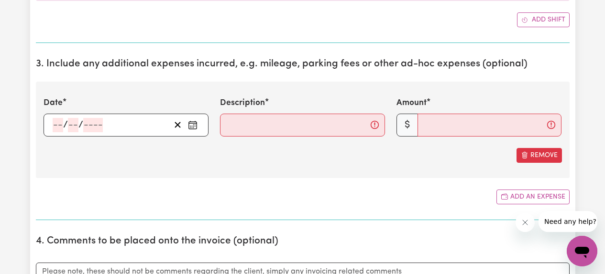
click at [196, 125] on rect "Enter the date of expense" at bounding box center [193, 125] width 8 height 7
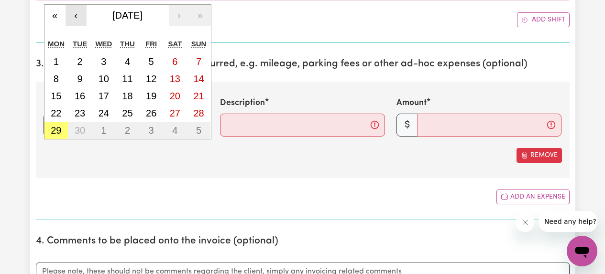
click at [74, 19] on button "‹" at bounding box center [76, 15] width 21 height 21
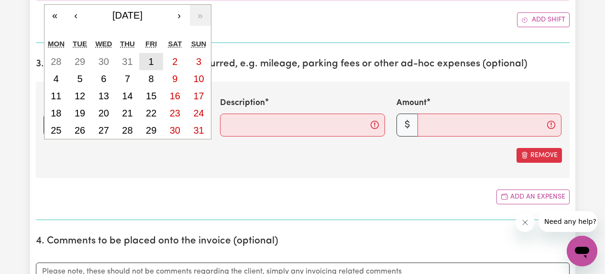
click at [149, 62] on abbr "1" at bounding box center [151, 61] width 5 height 11
type input "2025-08-01"
type input "1"
type input "8"
type input "2025"
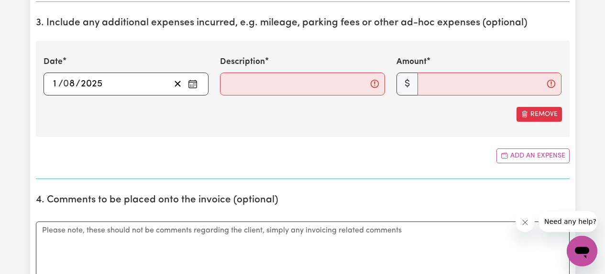
scroll to position [1533, 0]
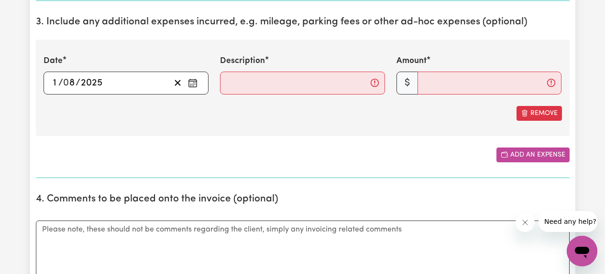
click at [530, 155] on button "Add an expense" at bounding box center [532, 155] width 73 height 15
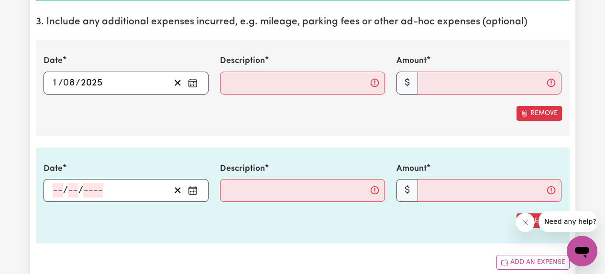
click at [194, 192] on icon "Enter the date of expense" at bounding box center [193, 191] width 10 height 10
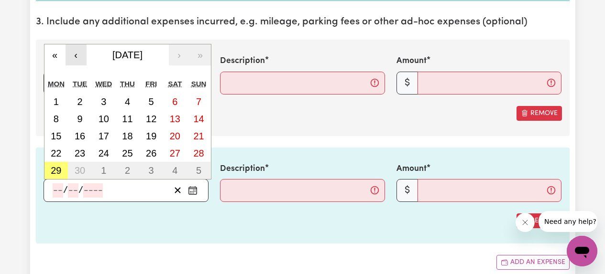
click at [75, 58] on button "‹" at bounding box center [76, 54] width 21 height 21
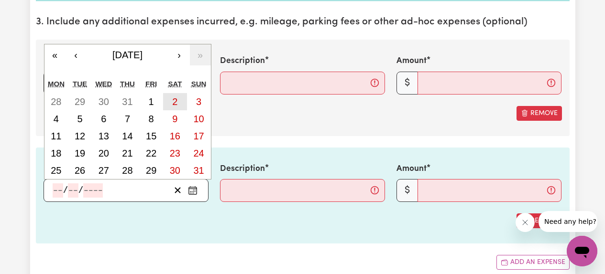
click at [176, 104] on abbr "2" at bounding box center [174, 102] width 5 height 11
type input "2025-08-02"
type input "2"
type input "8"
type input "2025"
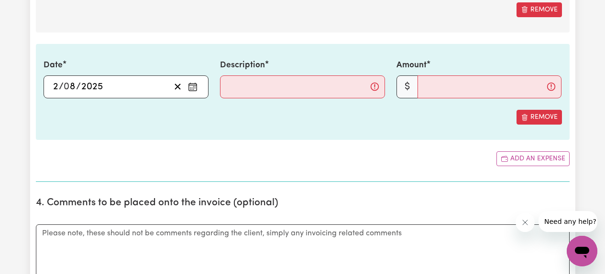
scroll to position [1647, 0]
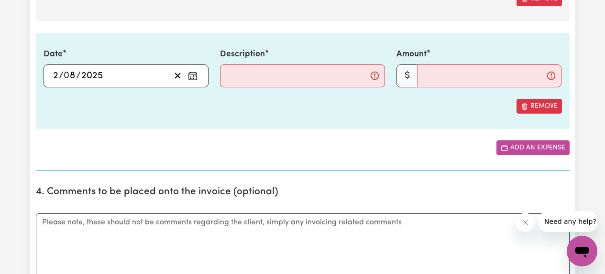
click at [531, 149] on button "Add an expense" at bounding box center [532, 148] width 73 height 15
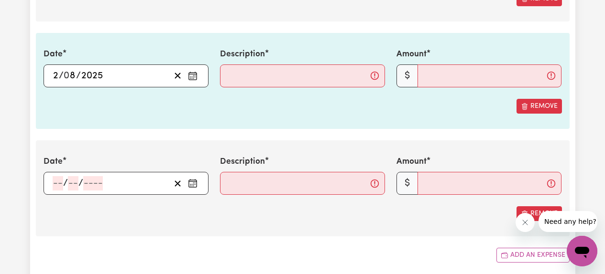
click at [195, 183] on icon "Enter the date of expense" at bounding box center [193, 184] width 10 height 10
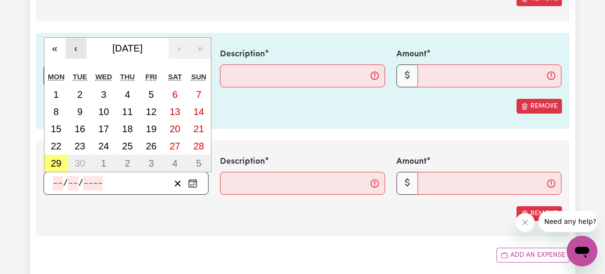
click at [79, 51] on button "‹" at bounding box center [76, 48] width 21 height 21
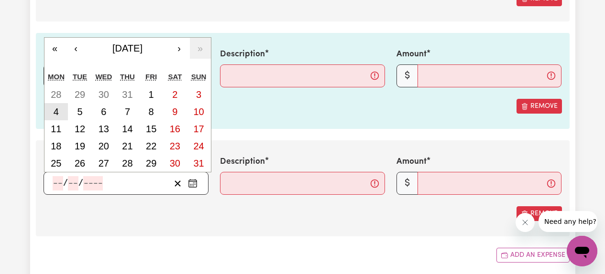
click at [57, 114] on abbr "4" at bounding box center [56, 112] width 5 height 11
type input "2025-08-04"
type input "4"
type input "8"
type input "2025"
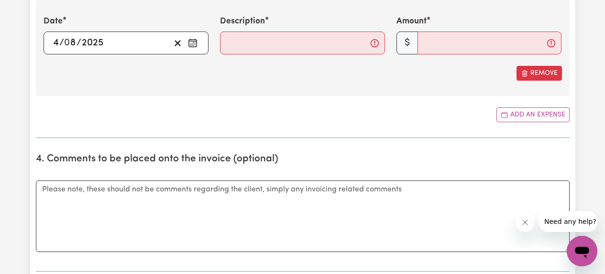
scroll to position [1793, 0]
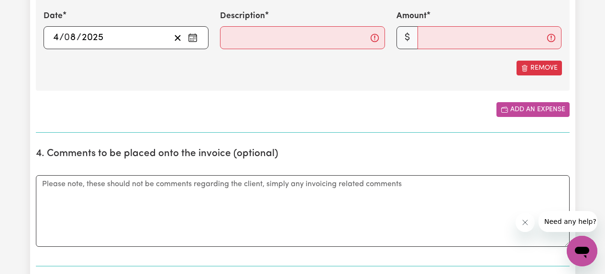
click at [533, 111] on button "Add an expense" at bounding box center [532, 109] width 73 height 15
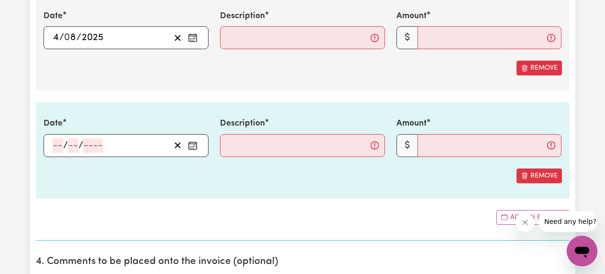
click at [195, 145] on circle "Enter the date of expense" at bounding box center [195, 145] width 1 height 1
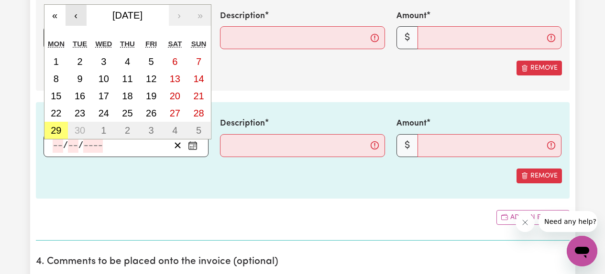
click at [76, 16] on button "‹" at bounding box center [76, 15] width 21 height 21
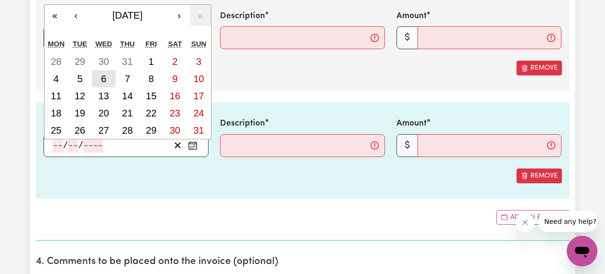
click at [102, 77] on abbr "6" at bounding box center [103, 79] width 5 height 11
type input "2025-08-06"
type input "6"
type input "8"
type input "2025"
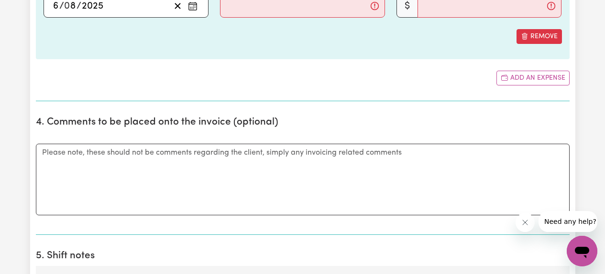
scroll to position [1941, 0]
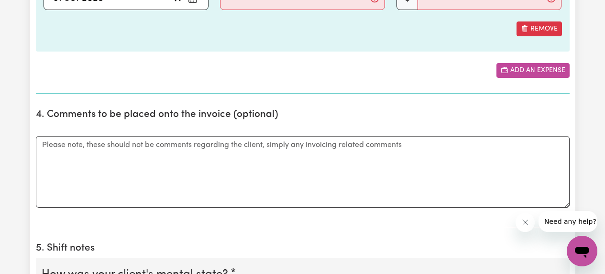
click at [511, 74] on button "Add an expense" at bounding box center [532, 70] width 73 height 15
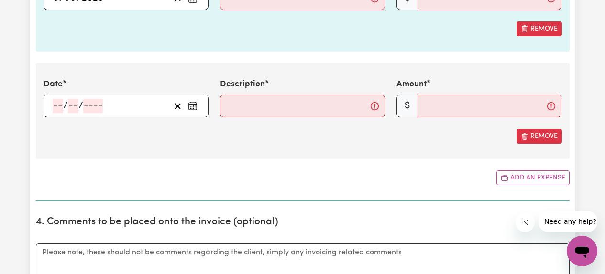
click at [192, 109] on icon "Enter the date of expense" at bounding box center [193, 106] width 10 height 10
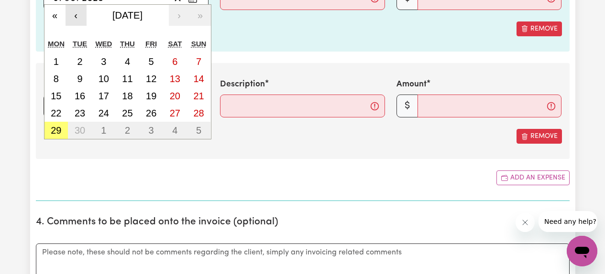
click at [76, 17] on button "‹" at bounding box center [76, 15] width 21 height 21
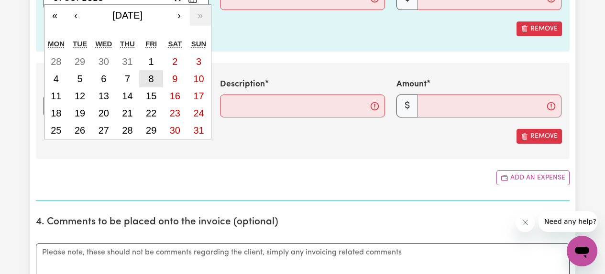
click at [155, 81] on button "8" at bounding box center [151, 78] width 24 height 17
type input "2025-08-08"
type input "8"
type input "2025"
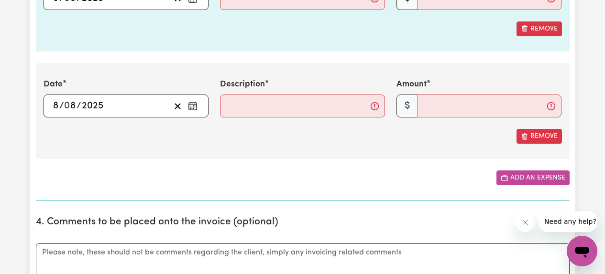
click at [509, 174] on button "Add an expense" at bounding box center [532, 178] width 73 height 15
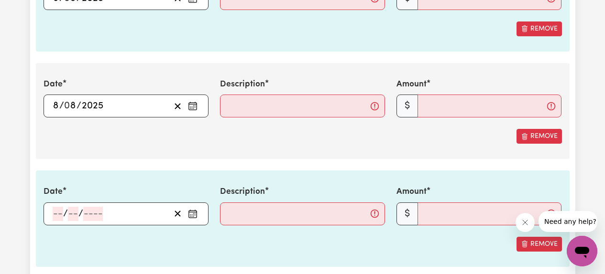
click at [192, 213] on icon "Enter the date of expense" at bounding box center [193, 214] width 10 height 10
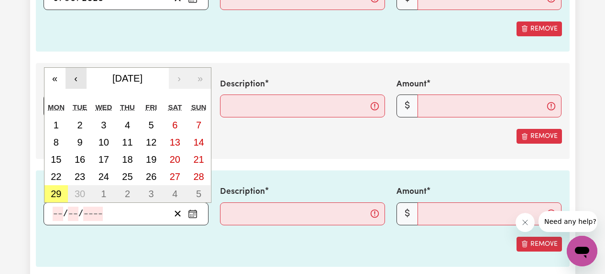
click at [77, 80] on button "‹" at bounding box center [76, 78] width 21 height 21
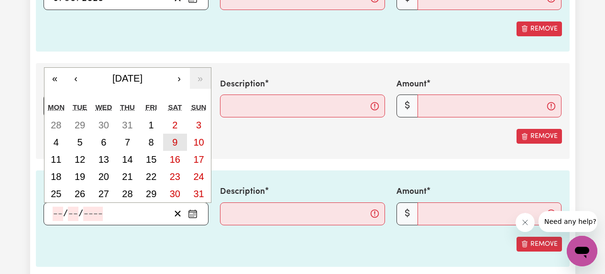
click at [171, 143] on button "9" at bounding box center [175, 142] width 24 height 17
type input "2025-08-09"
type input "9"
type input "8"
type input "2025"
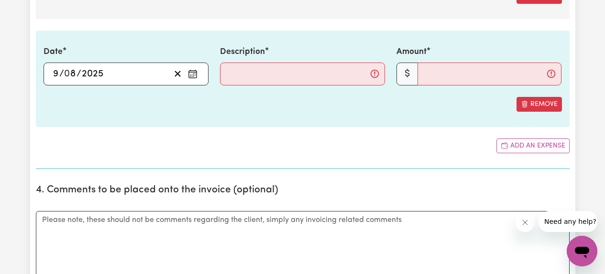
scroll to position [2134, 0]
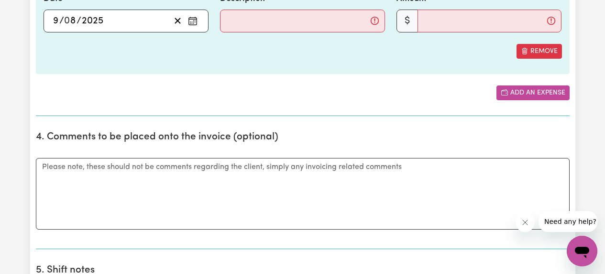
click at [505, 92] on icon "Add another expense" at bounding box center [505, 93] width 8 height 8
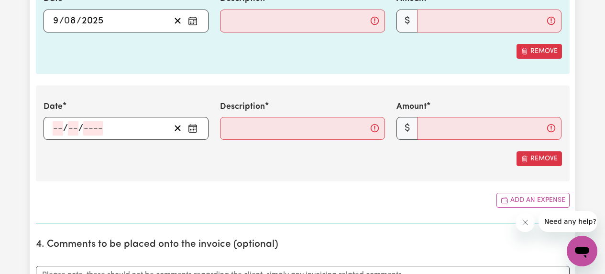
click at [192, 130] on icon "Enter the date of expense" at bounding box center [193, 129] width 10 height 10
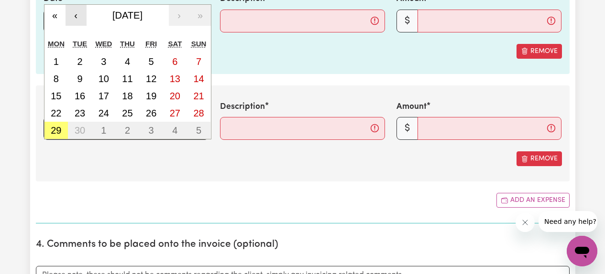
click at [78, 19] on button "‹" at bounding box center [76, 15] width 21 height 21
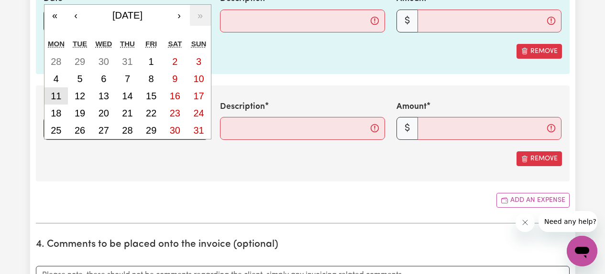
click at [60, 98] on abbr "11" at bounding box center [56, 96] width 11 height 11
type input "2025-08-11"
type input "11"
type input "8"
type input "2025"
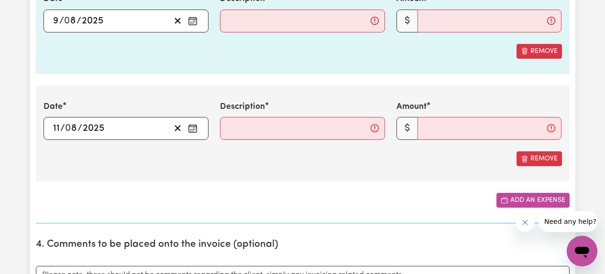
click at [523, 200] on button "Add an expense" at bounding box center [532, 200] width 73 height 15
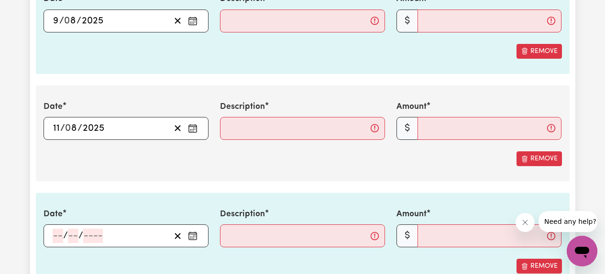
click at [197, 234] on icon "Enter the date of expense" at bounding box center [193, 236] width 10 height 10
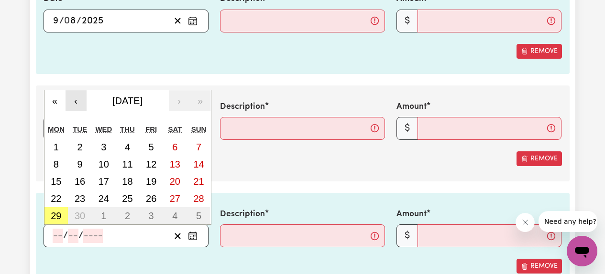
click at [77, 104] on button "‹" at bounding box center [76, 100] width 21 height 21
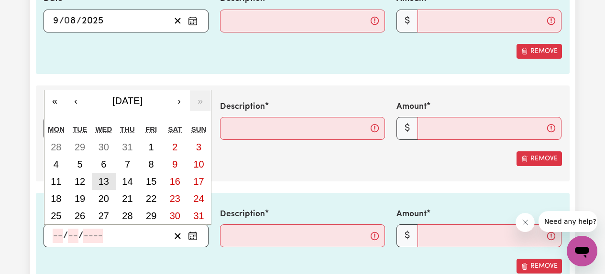
click at [107, 184] on abbr "13" at bounding box center [104, 181] width 11 height 11
type input "2025-08-13"
type input "13"
type input "8"
type input "2025"
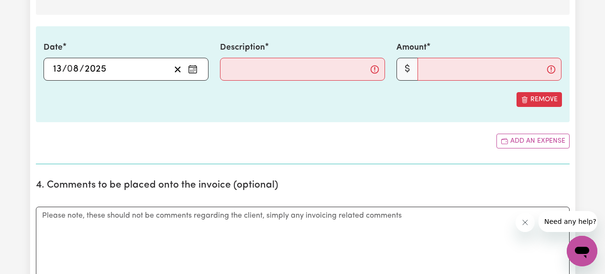
scroll to position [2303, 0]
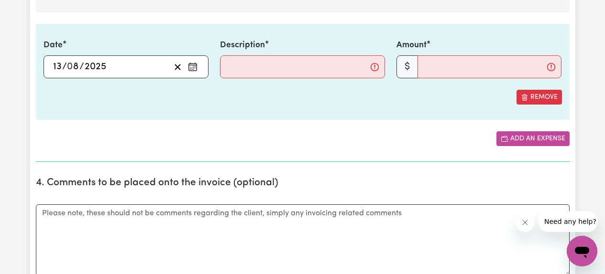
click at [514, 143] on button "Add an expense" at bounding box center [532, 139] width 73 height 15
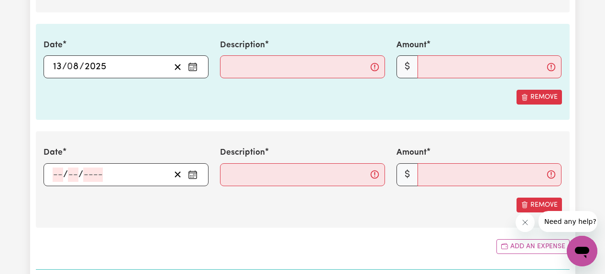
click at [193, 178] on icon "Enter the date of expense" at bounding box center [193, 175] width 10 height 10
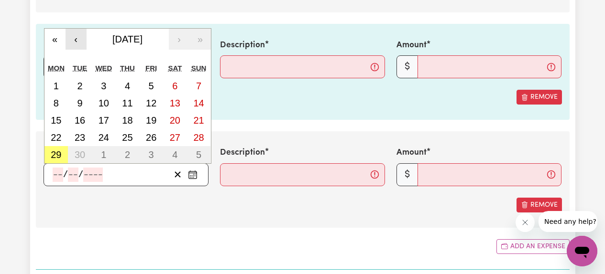
click at [78, 41] on button "‹" at bounding box center [76, 39] width 21 height 21
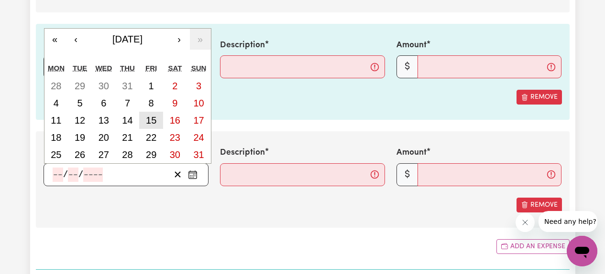
click at [156, 120] on abbr "15" at bounding box center [151, 120] width 11 height 11
type input "2025-08-15"
type input "15"
type input "8"
type input "2025"
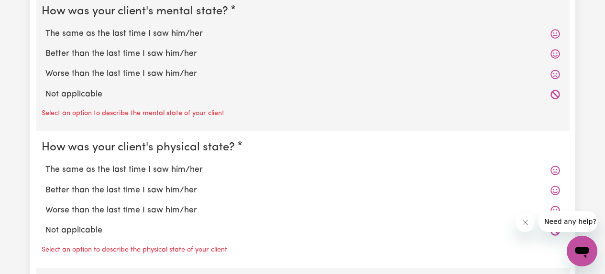
scroll to position [2749, 0]
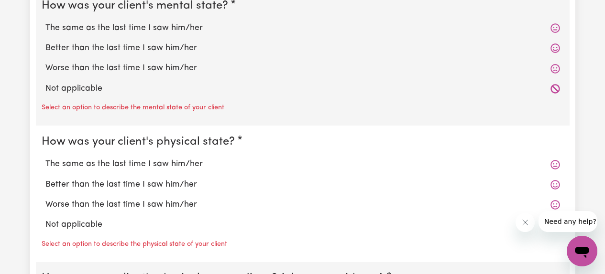
click at [131, 46] on label "Better than the last time I saw him/her" at bounding box center [302, 48] width 515 height 12
click at [45, 42] on input "Better than the last time I saw him/her" at bounding box center [45, 42] width 0 height 0
radio input "true"
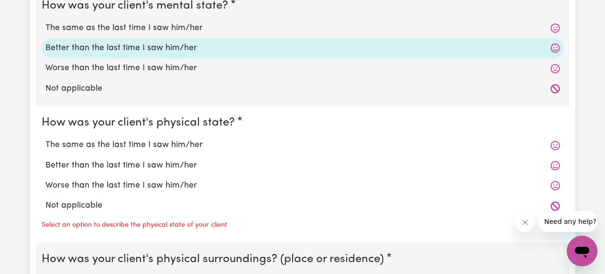
click at [103, 162] on label "Better than the last time I saw him/her" at bounding box center [302, 166] width 515 height 12
click at [45, 160] on input "Better than the last time I saw him/her" at bounding box center [45, 159] width 0 height 0
radio input "true"
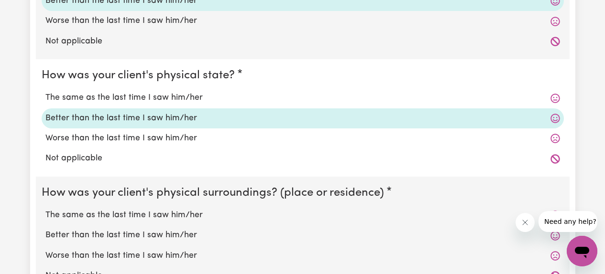
scroll to position [2851, 0]
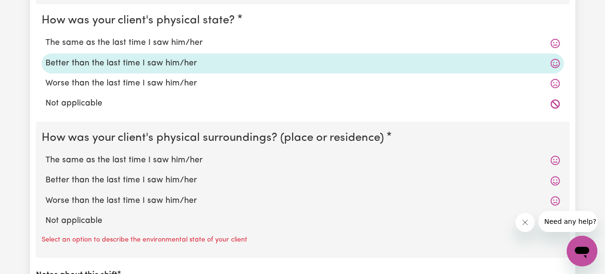
click at [99, 177] on label "Better than the last time I saw him/her" at bounding box center [302, 181] width 515 height 12
click at [45, 175] on input "Better than the last time I saw him/her" at bounding box center [45, 174] width 0 height 0
radio input "true"
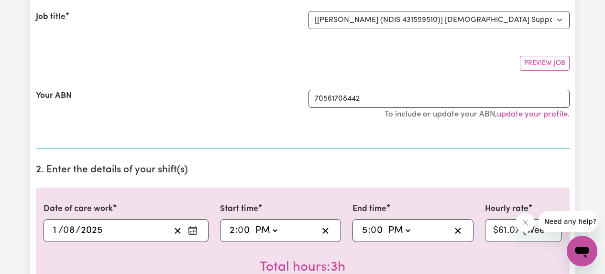
scroll to position [0, 0]
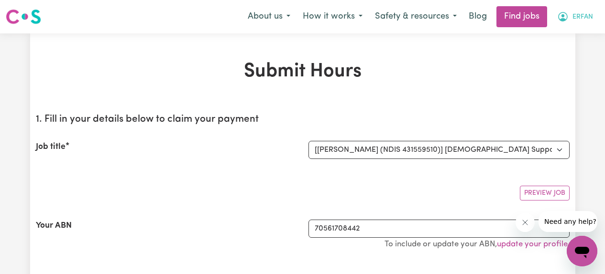
click at [568, 19] on icon "My Account" at bounding box center [562, 16] width 11 height 11
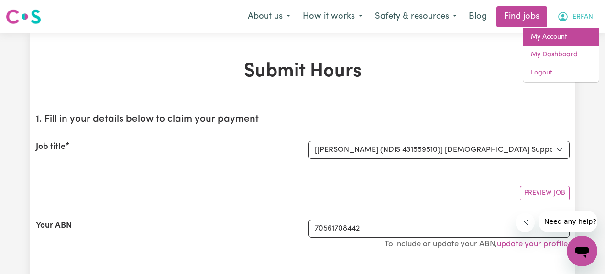
click at [548, 38] on link "My Account" at bounding box center [561, 37] width 76 height 18
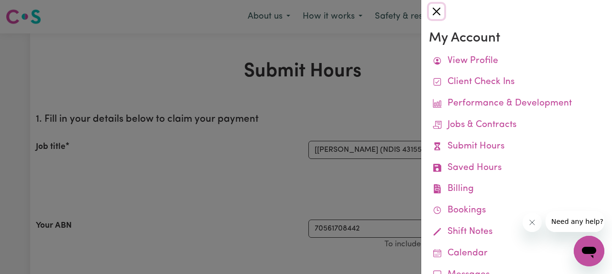
click at [437, 11] on button "Close" at bounding box center [436, 11] width 15 height 15
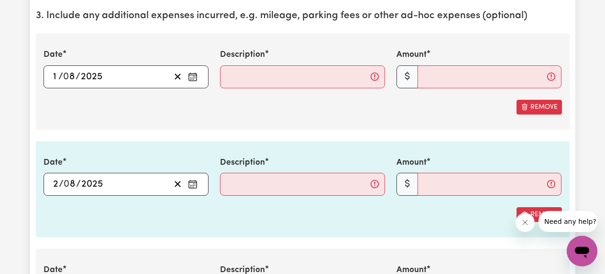
scroll to position [1540, 0]
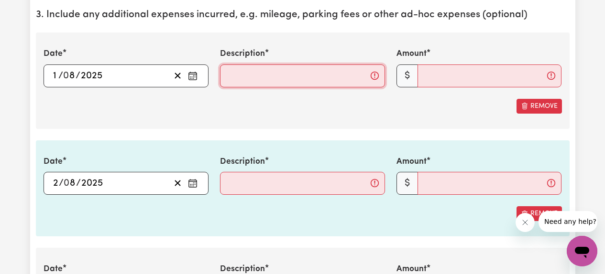
click at [272, 77] on input "Description" at bounding box center [302, 76] width 165 height 23
type input "18kms/mileage"
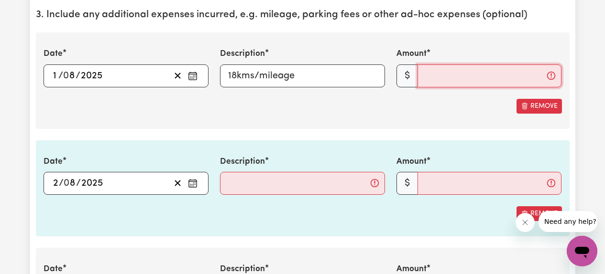
click at [438, 77] on input "Amount" at bounding box center [489, 76] width 144 height 23
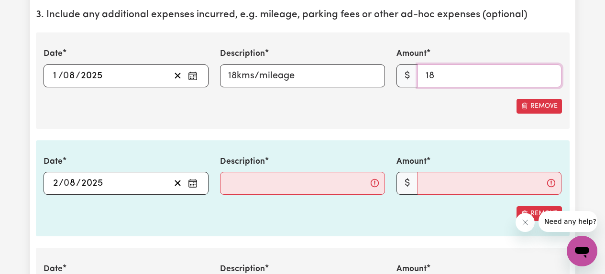
type input "18"
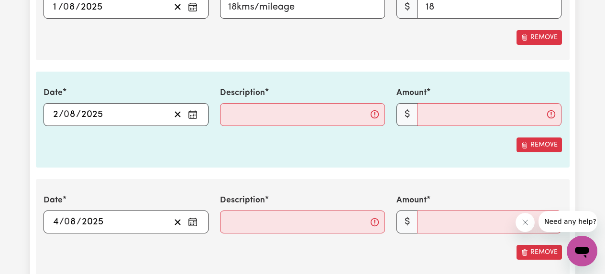
scroll to position [1612, 0]
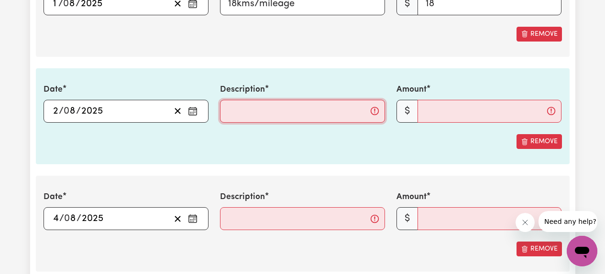
click at [273, 118] on input "Description" at bounding box center [302, 111] width 165 height 23
type input "26kms/mileage"
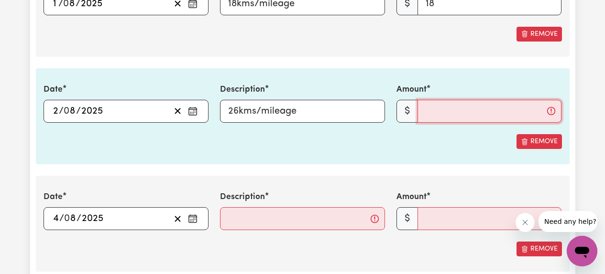
click at [449, 111] on input "Amount" at bounding box center [489, 111] width 144 height 23
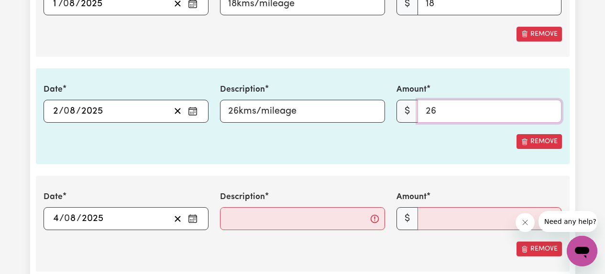
type input "26"
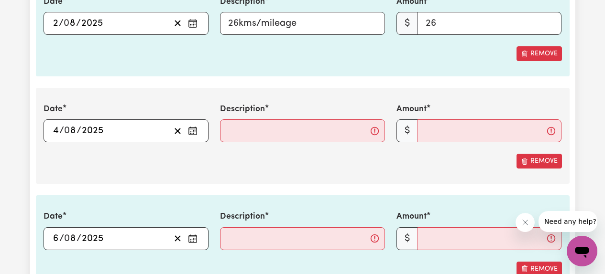
scroll to position [1709, 0]
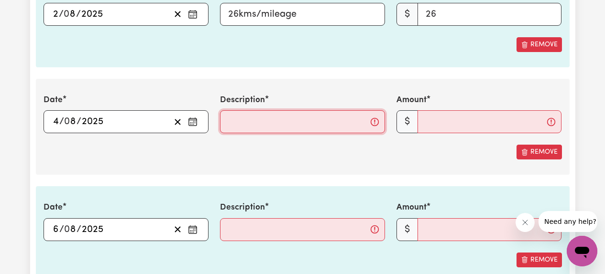
click at [270, 125] on input "Description" at bounding box center [302, 121] width 165 height 23
type input "24kms/mileage"
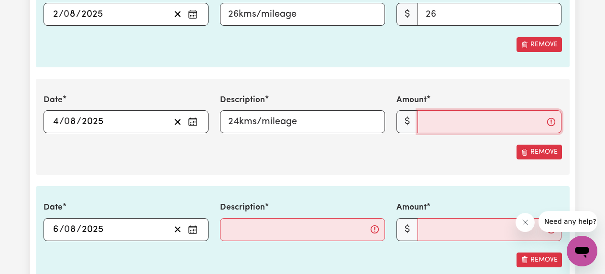
click at [436, 125] on input "Amount" at bounding box center [489, 121] width 144 height 23
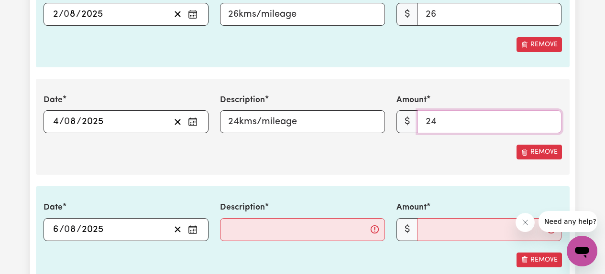
type input "24"
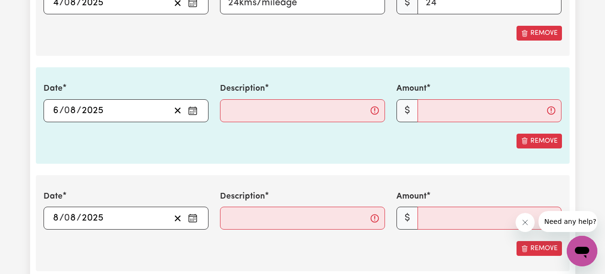
scroll to position [1851, 0]
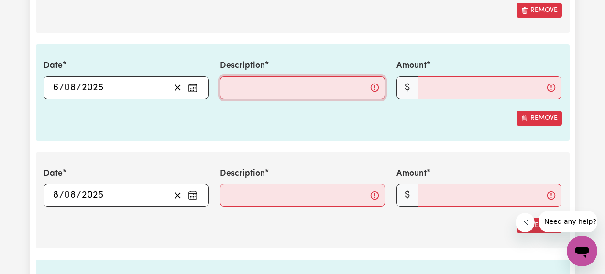
click at [258, 88] on input "Description" at bounding box center [302, 88] width 165 height 23
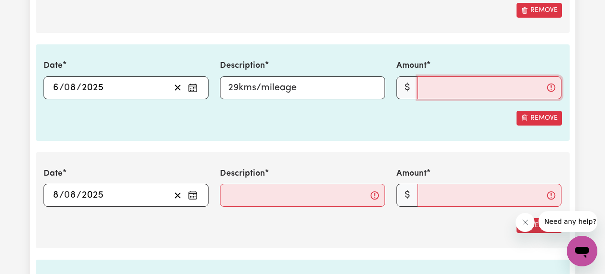
click at [436, 90] on input "Amount" at bounding box center [489, 88] width 144 height 23
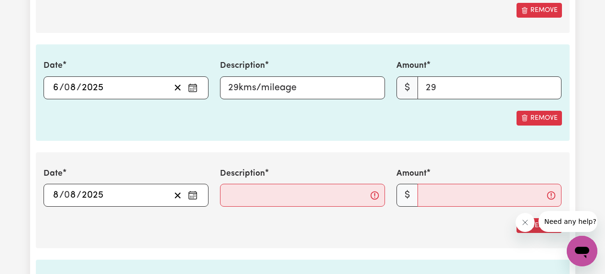
click at [361, 145] on section "3. Include any additional expenses incurred, e.g. mileage, parking fees or othe…" at bounding box center [303, 205] width 534 height 1031
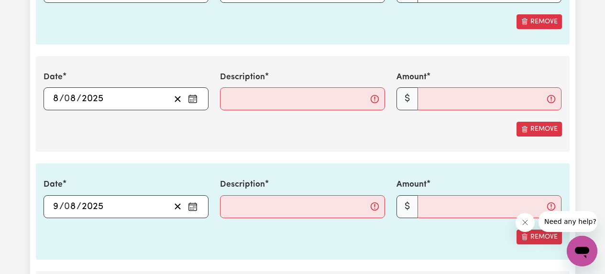
scroll to position [1958, 0]
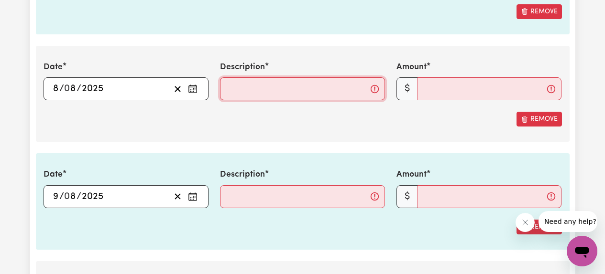
click at [288, 87] on input "Description" at bounding box center [302, 88] width 165 height 23
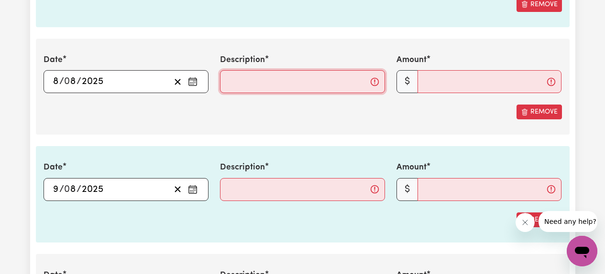
scroll to position [1969, 0]
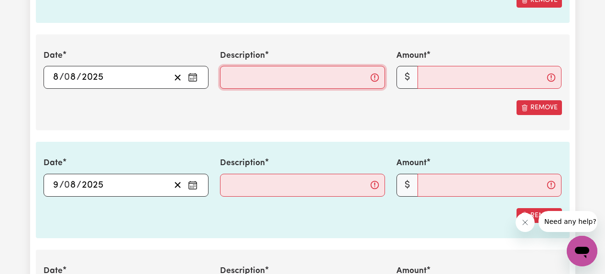
click at [273, 79] on input "Description" at bounding box center [302, 77] width 165 height 23
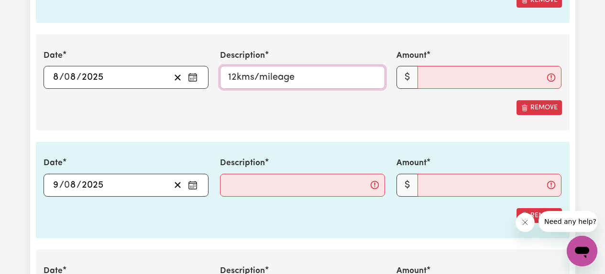
click at [233, 79] on input "12kms/mileage" at bounding box center [302, 77] width 165 height 23
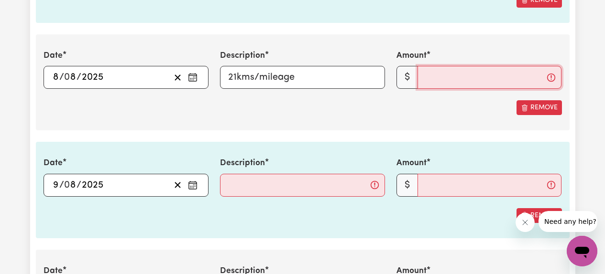
click at [449, 77] on input "Amount" at bounding box center [489, 77] width 144 height 23
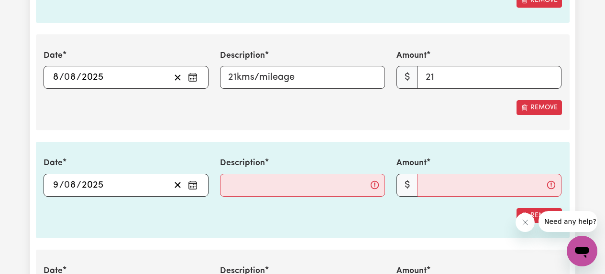
click at [338, 138] on section "3. Include any additional expenses incurred, e.g. mileage, parking fees or othe…" at bounding box center [303, 87] width 534 height 1031
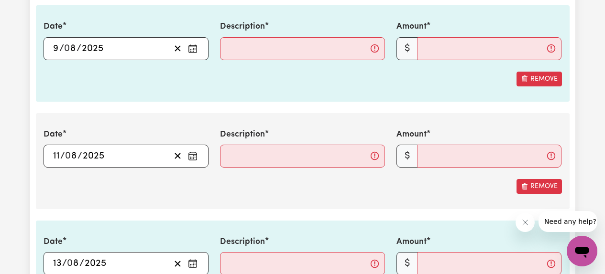
scroll to position [2106, 0]
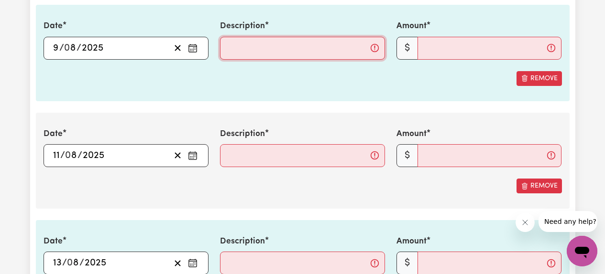
click at [297, 53] on input "Description" at bounding box center [302, 48] width 165 height 23
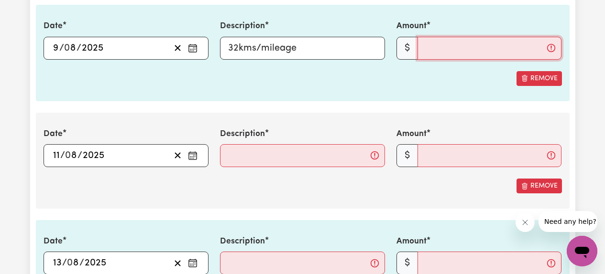
click at [432, 53] on input "Amount" at bounding box center [489, 48] width 144 height 23
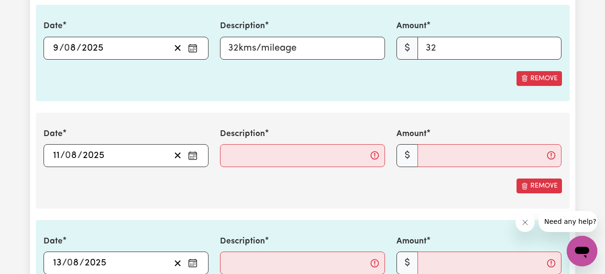
click at [291, 113] on div "Date 2025-08-11 11 / 0 8 / 2025 « ‹ August 2025 › » Mon Tue Wed Thu Fri Sat Sun…" at bounding box center [303, 161] width 534 height 96
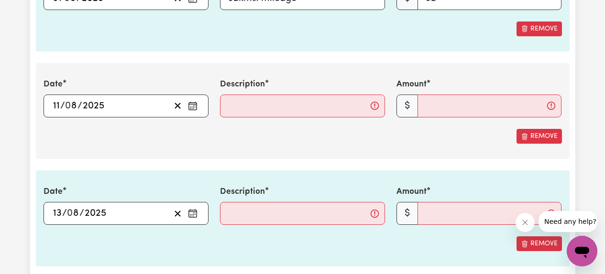
scroll to position [2164, 0]
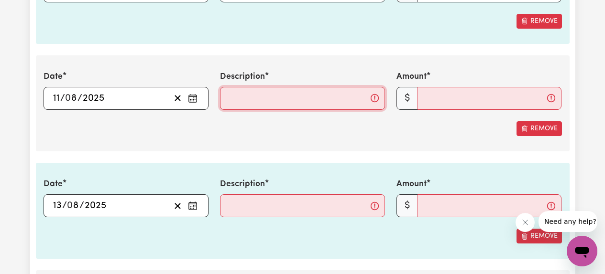
click at [267, 96] on input "Description" at bounding box center [302, 98] width 165 height 23
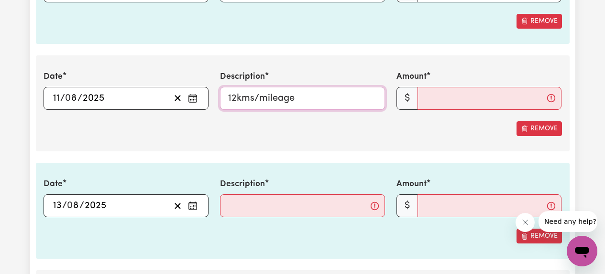
click at [235, 97] on input "12kms/mileage" at bounding box center [302, 98] width 165 height 23
click at [449, 107] on input "Amount" at bounding box center [489, 98] width 144 height 23
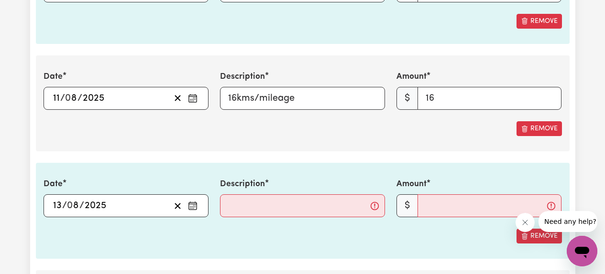
click at [351, 151] on div "Date 2025-08-11 11 / 0 8 / 2025 « ‹ August 2025 › » Mon Tue Wed Thu Fri Sat Sun…" at bounding box center [303, 103] width 534 height 96
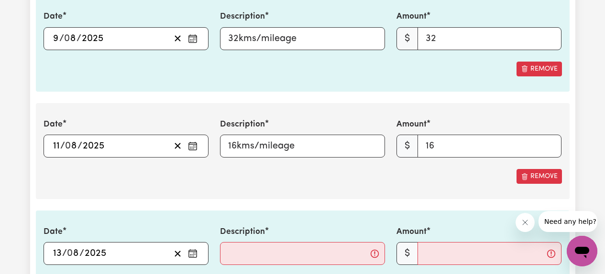
scroll to position [2122, 0]
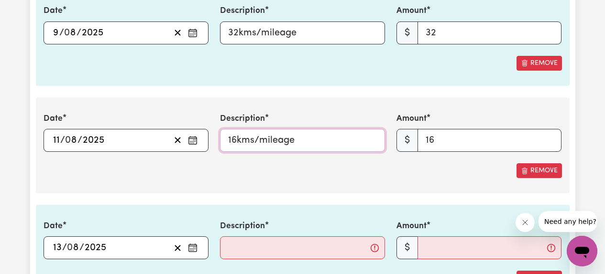
click at [236, 140] on input "16kms/mileage" at bounding box center [302, 140] width 165 height 23
click at [434, 139] on input "16" at bounding box center [489, 140] width 144 height 23
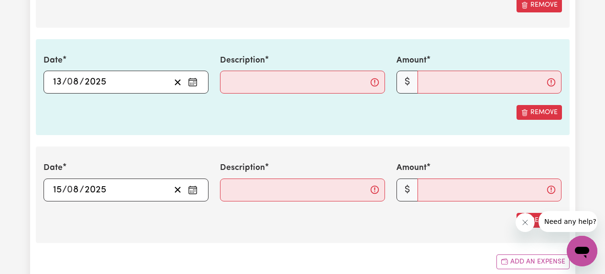
scroll to position [2293, 0]
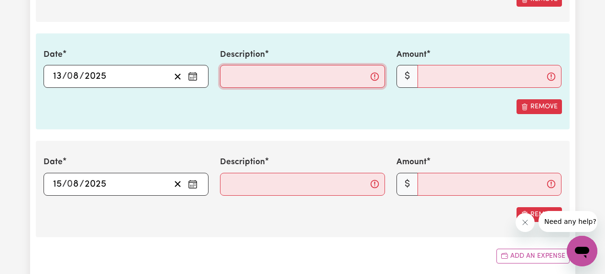
click at [259, 70] on input "Description" at bounding box center [302, 76] width 165 height 23
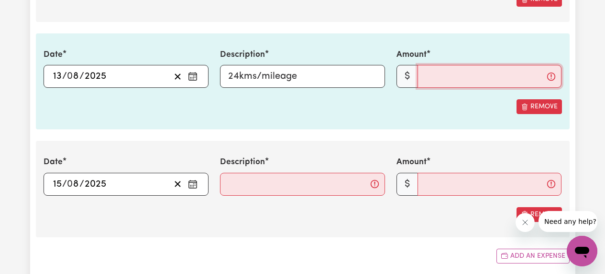
click at [429, 83] on input "Amount" at bounding box center [489, 76] width 144 height 23
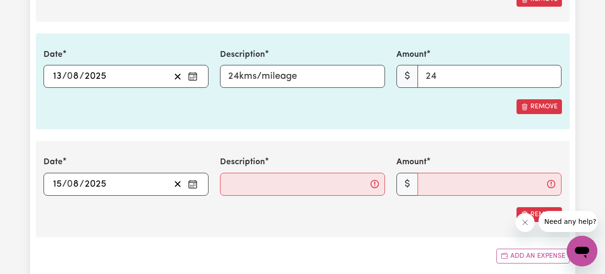
click at [268, 189] on input "Description" at bounding box center [302, 184] width 165 height 23
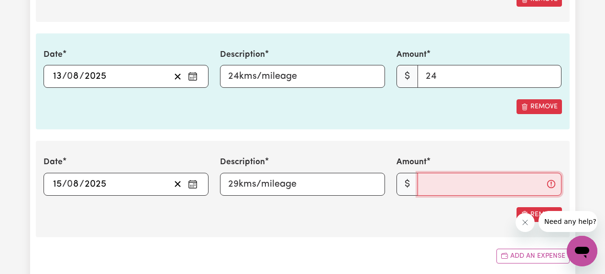
click at [440, 185] on input "Amount" at bounding box center [489, 184] width 144 height 23
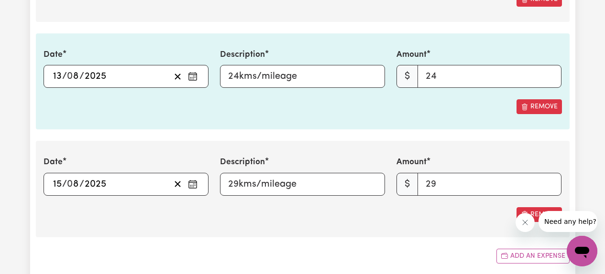
click at [347, 252] on div "Add an expense" at bounding box center [303, 256] width 534 height 15
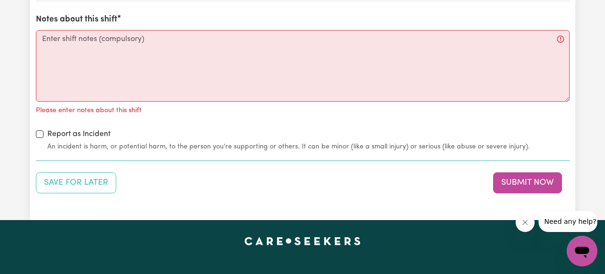
scroll to position [3090, 0]
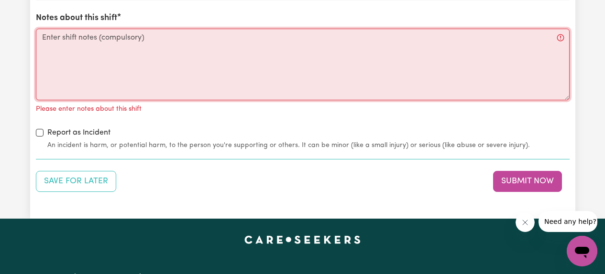
click at [223, 57] on textarea "Notes about this shift" at bounding box center [303, 65] width 534 height 72
paste textarea "The carer visited [PERSON_NAME] as scheduled after contacting him over the phon…"
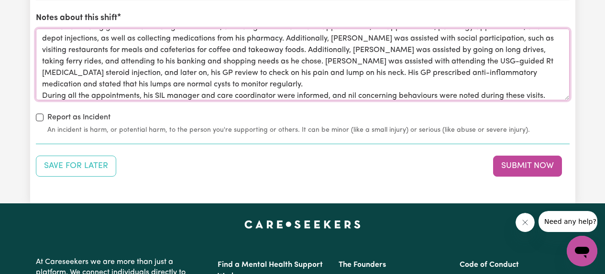
scroll to position [0, 0]
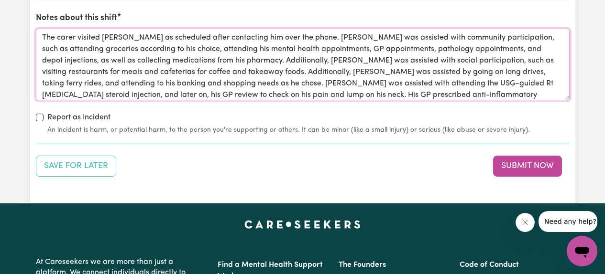
click at [559, 74] on textarea "The carer visited [PERSON_NAME] as scheduled after contacting him over the phon…" at bounding box center [303, 65] width 534 height 72
click at [219, 59] on textarea "The carer visited [PERSON_NAME] as scheduled after contacting him over the phon…" at bounding box center [303, 65] width 534 height 72
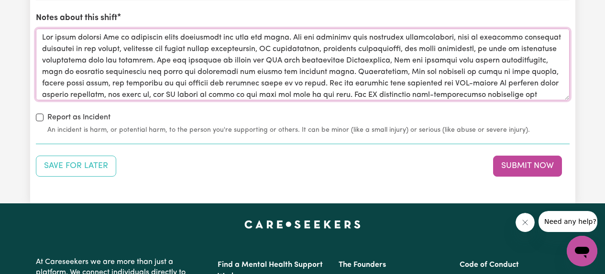
click at [343, 59] on textarea "Notes about this shift" at bounding box center [303, 65] width 534 height 72
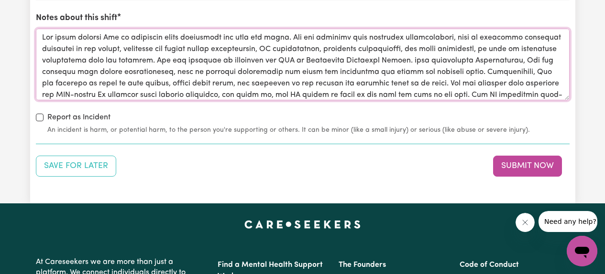
click at [475, 62] on textarea "Notes about this shift" at bounding box center [303, 65] width 534 height 72
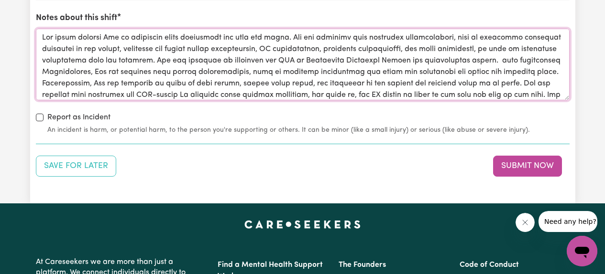
click at [109, 72] on textarea "Notes about this shift" at bounding box center [303, 65] width 534 height 72
click at [489, 59] on textarea "Notes about this shift" at bounding box center [303, 65] width 534 height 72
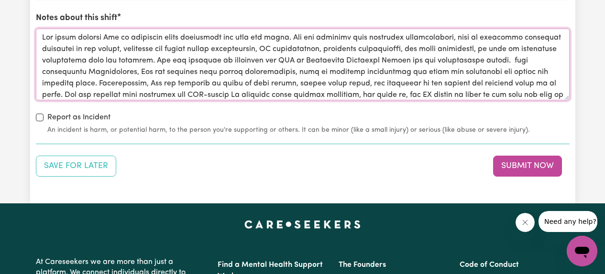
click at [138, 72] on textarea "Notes about this shift" at bounding box center [303, 65] width 534 height 72
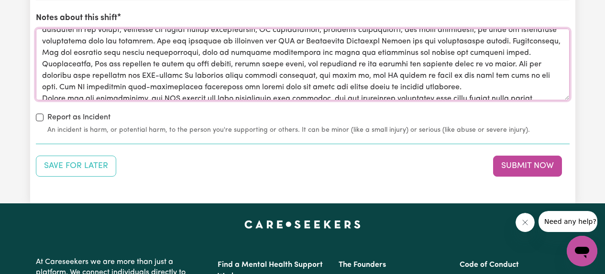
scroll to position [21, 0]
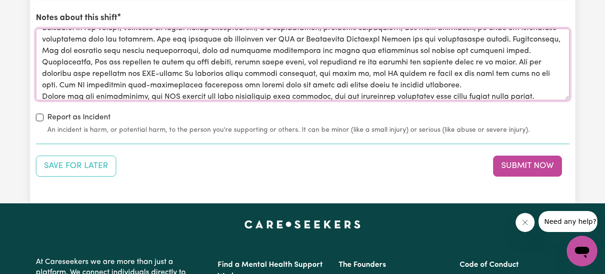
click at [553, 52] on textarea "Notes about this shift" at bounding box center [303, 65] width 534 height 72
drag, startPoint x: 518, startPoint y: 63, endPoint x: 539, endPoint y: 73, distance: 24.0
click at [539, 73] on textarea "Notes about this shift" at bounding box center [303, 65] width 534 height 72
click at [480, 90] on textarea "Notes about this shift" at bounding box center [303, 65] width 534 height 72
drag, startPoint x: 517, startPoint y: 63, endPoint x: 517, endPoint y: 83, distance: 20.1
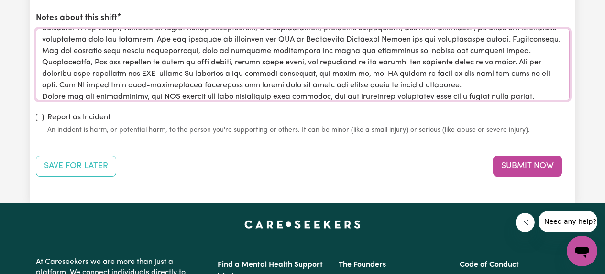
click at [517, 83] on textarea "Notes about this shift" at bounding box center [303, 65] width 534 height 72
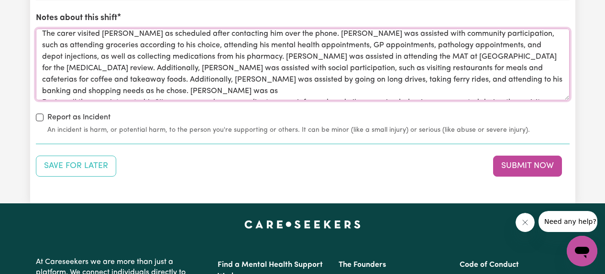
scroll to position [15, 0]
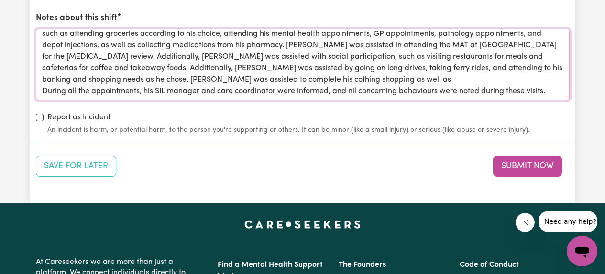
click at [137, 81] on textarea "The carer visited Ben as scheduled after contacting him over the phone. Ben was…" at bounding box center [303, 65] width 534 height 72
click at [131, 82] on textarea "The carer visited Ben as scheduled after contacting him over the phone. Ben was…" at bounding box center [303, 65] width 534 height 72
click at [238, 79] on textarea "The carer visited Ben as scheduled after contacting him over the phone. Ben was…" at bounding box center [303, 65] width 534 height 72
click at [288, 80] on textarea "The carer visited Ben as scheduled after contacting him over the phone. Ben was…" at bounding box center [303, 65] width 534 height 72
click at [295, 81] on textarea "The carer visited Ben as scheduled after contacting him over the phone. Ben was…" at bounding box center [303, 65] width 534 height 72
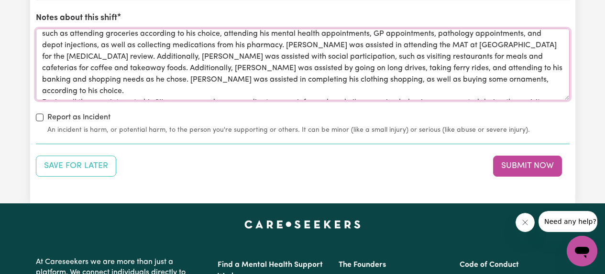
click at [417, 81] on textarea "The carer visited Ben as scheduled after contacting him over the phone. Ben was…" at bounding box center [303, 65] width 534 height 72
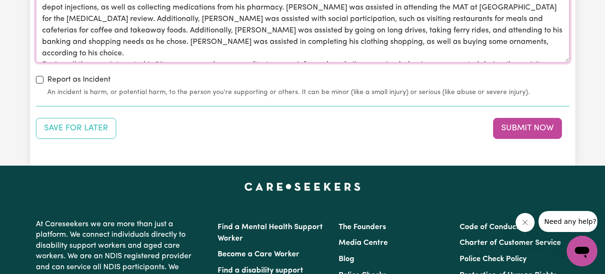
scroll to position [3129, 0]
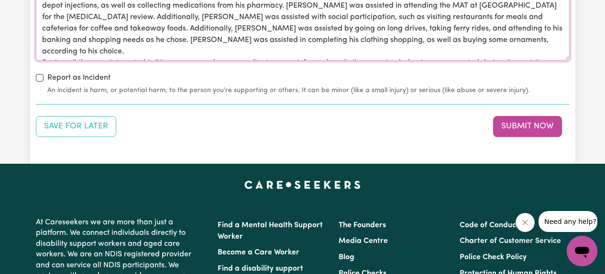
click at [415, 38] on textarea "The carer visited Ben as scheduled after contacting him over the phone. Ben was…" at bounding box center [303, 25] width 534 height 72
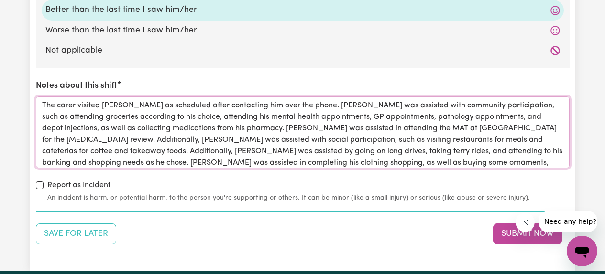
scroll to position [15, 0]
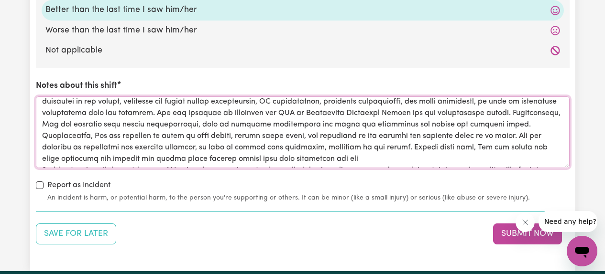
click at [262, 159] on textarea "Notes about this shift" at bounding box center [303, 133] width 534 height 72
click at [369, 161] on textarea "Notes about this shift" at bounding box center [303, 133] width 534 height 72
click at [351, 158] on textarea "Notes about this shift" at bounding box center [303, 133] width 534 height 72
click at [380, 159] on textarea "Notes about this shift" at bounding box center [303, 133] width 534 height 72
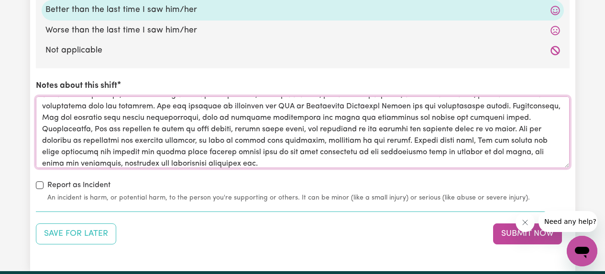
scroll to position [38, 0]
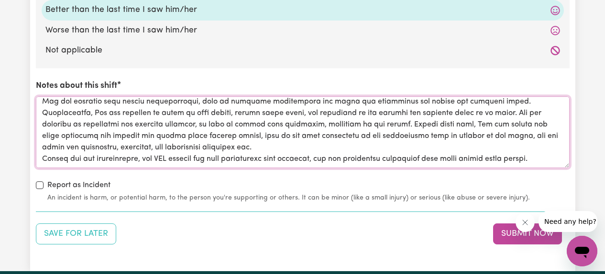
click at [264, 148] on textarea "Notes about this shift" at bounding box center [303, 133] width 534 height 72
click at [371, 147] on textarea "Notes about this shift" at bounding box center [303, 133] width 534 height 72
click at [374, 146] on textarea "Notes about this shift" at bounding box center [303, 133] width 534 height 72
click at [384, 149] on textarea "Notes about this shift" at bounding box center [303, 133] width 534 height 72
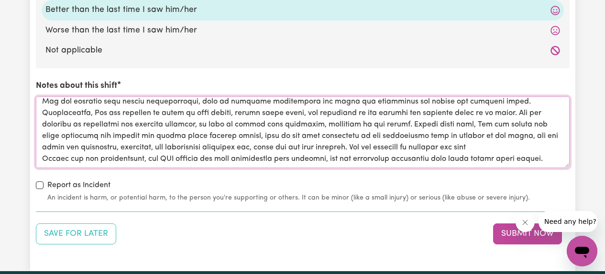
click at [515, 149] on textarea "Notes about this shift" at bounding box center [303, 133] width 534 height 72
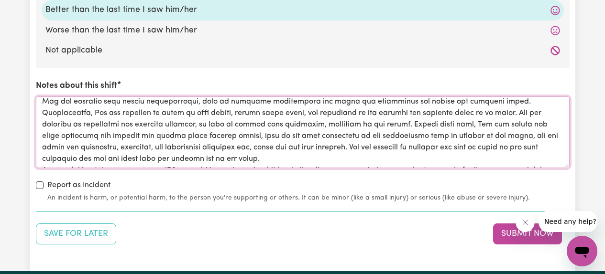
click at [304, 158] on textarea "Notes about this shift" at bounding box center [303, 133] width 534 height 72
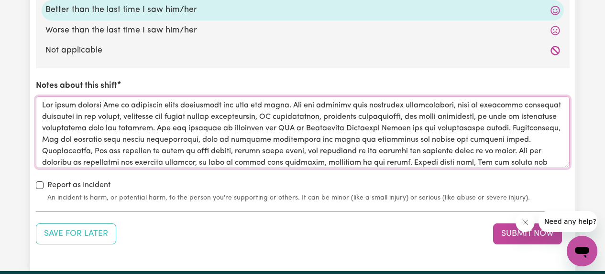
scroll to position [50, 0]
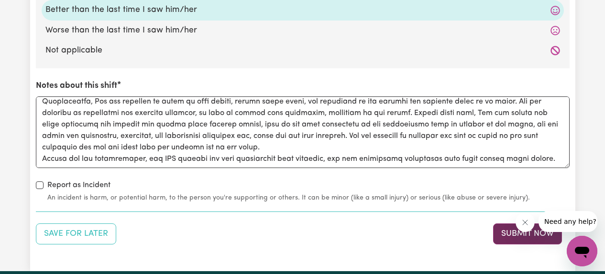
click at [504, 235] on button "Submit Now" at bounding box center [527, 234] width 69 height 21
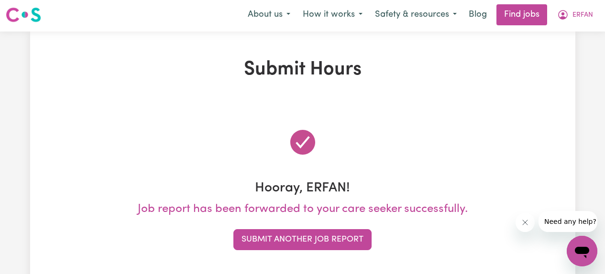
scroll to position [0, 0]
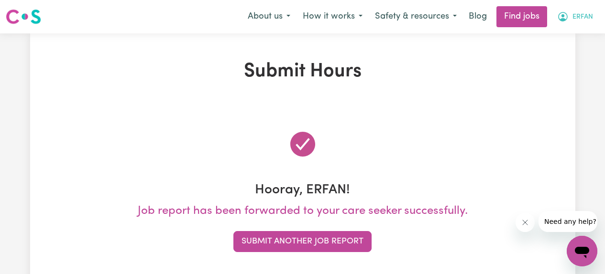
click at [577, 18] on span "ERFAN" at bounding box center [582, 17] width 21 height 11
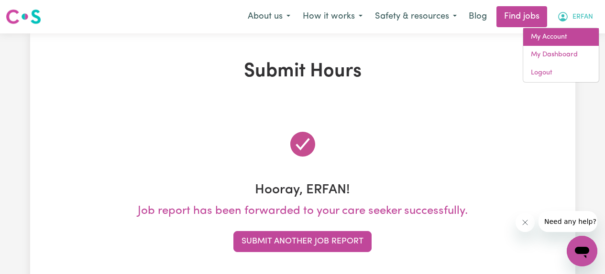
click at [548, 38] on link "My Account" at bounding box center [561, 37] width 76 height 18
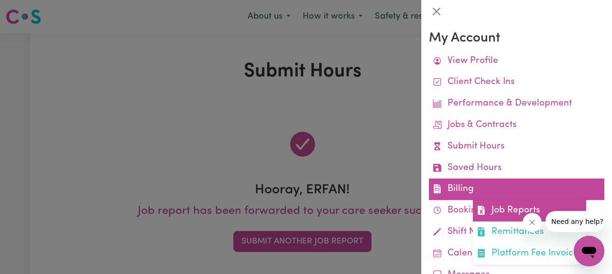
click at [497, 215] on link "Job Reports" at bounding box center [529, 211] width 113 height 22
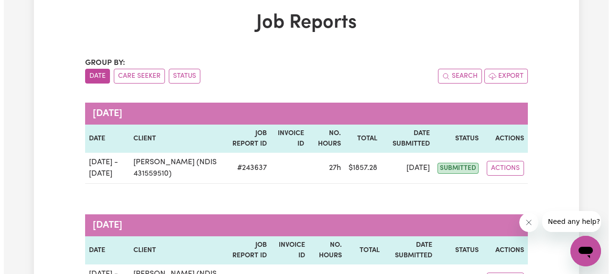
scroll to position [62, 0]
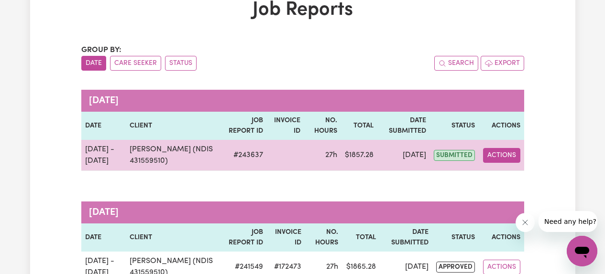
click at [499, 156] on button "Actions" at bounding box center [501, 155] width 37 height 15
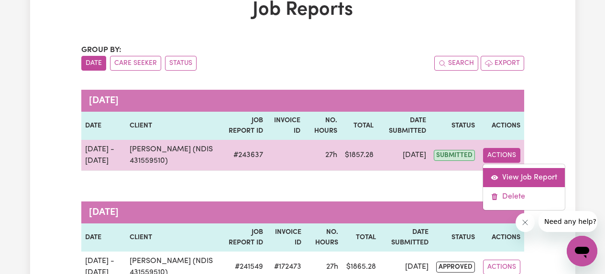
click at [505, 175] on link "View Job Report" at bounding box center [524, 177] width 82 height 19
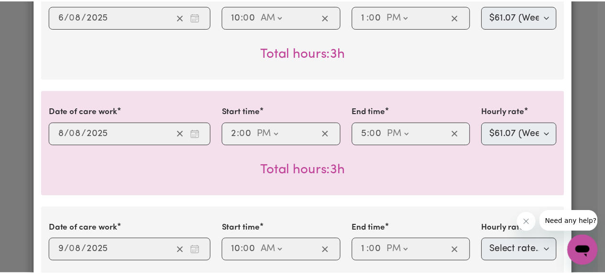
scroll to position [0, 0]
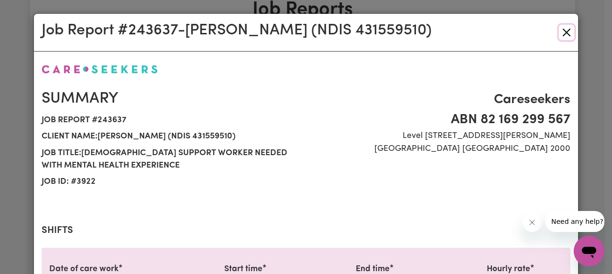
click at [564, 32] on button "Close" at bounding box center [566, 32] width 15 height 15
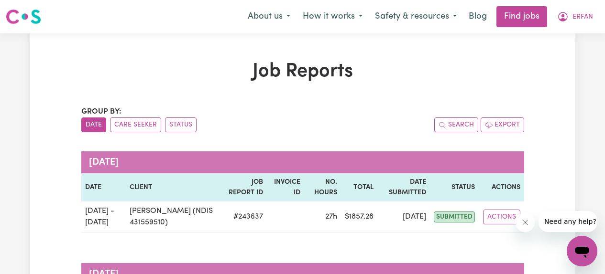
click at [140, 60] on h1 "Job Reports" at bounding box center [302, 71] width 443 height 23
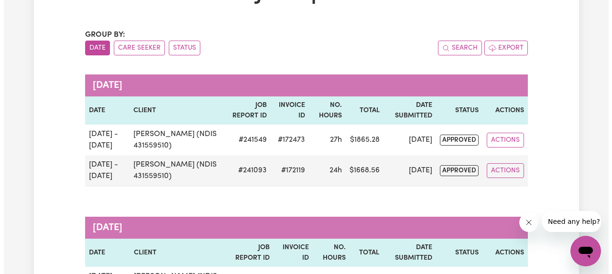
scroll to position [82, 0]
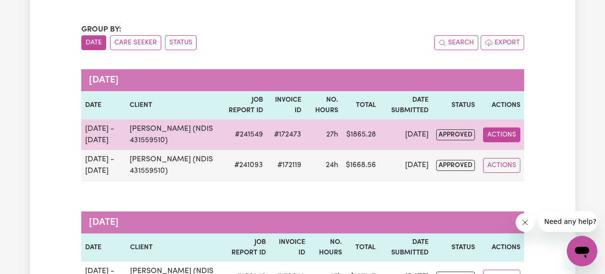
click at [498, 139] on button "Actions" at bounding box center [501, 135] width 37 height 15
click at [500, 156] on link "View Job Report" at bounding box center [524, 157] width 82 height 19
select select "pm"
select select "61.07-Weekday"
select select "pm"
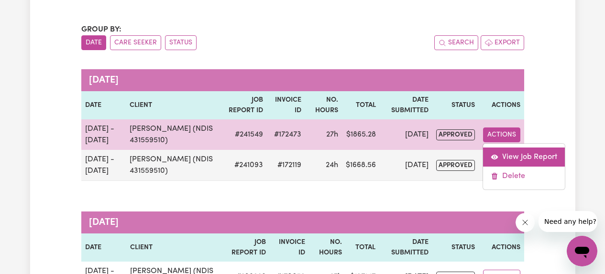
select select "pm"
select select "61.07-Weekday"
select select "pm"
select select "85.94-[DATE]"
select select "pm"
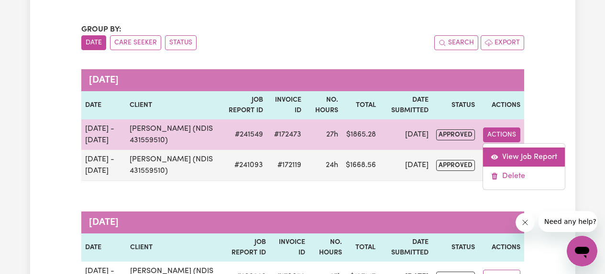
select select "61.07-Weekday"
select select "pm"
select select "61.07-Weekday"
select select "pm"
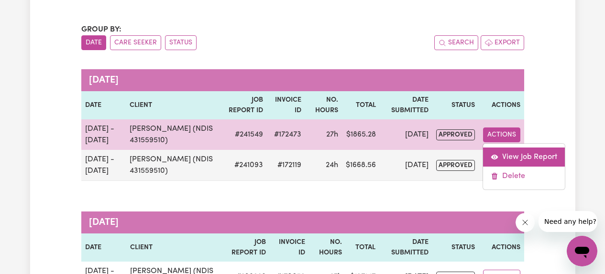
select select "61.07-Weekday"
select select "pm"
select select "85.94-[DATE]"
select select "pm"
select select "61.07-Weekday"
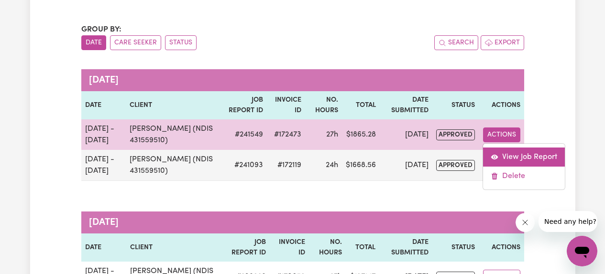
select select "pm"
select select "61.07-Weekday"
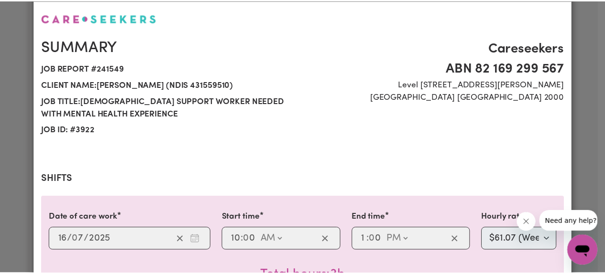
scroll to position [0, 0]
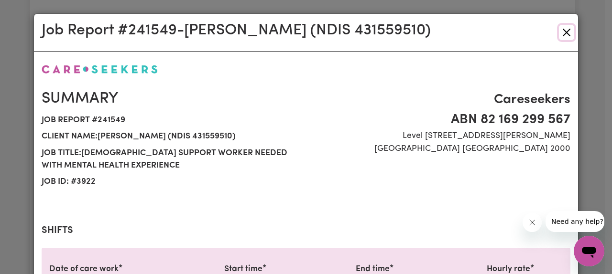
click at [564, 32] on button "Close" at bounding box center [566, 32] width 15 height 15
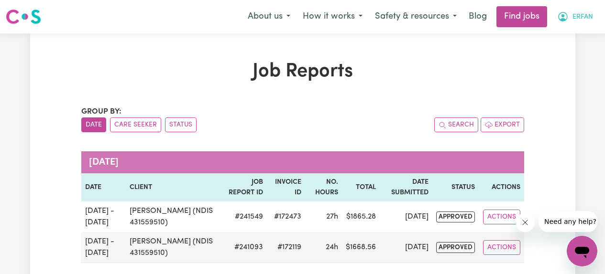
click at [583, 20] on span "ERFAN" at bounding box center [582, 17] width 21 height 11
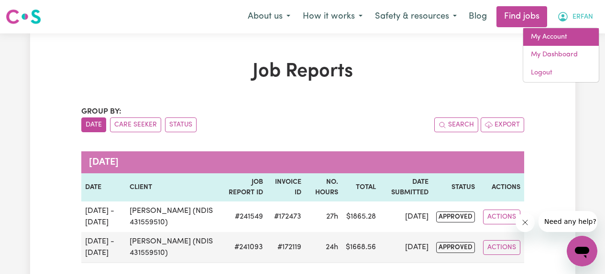
click at [570, 34] on link "My Account" at bounding box center [561, 37] width 76 height 18
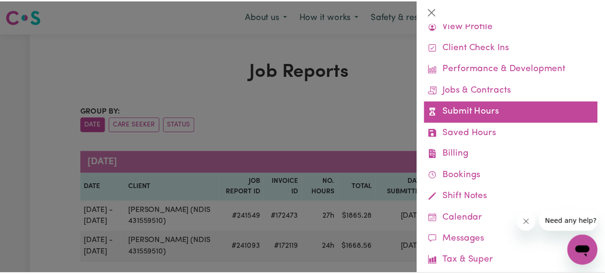
scroll to position [39, 0]
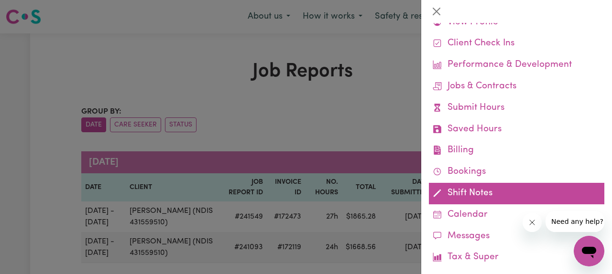
click at [464, 191] on link "Shift Notes" at bounding box center [516, 194] width 175 height 22
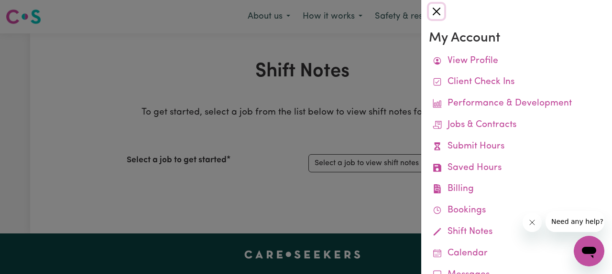
click at [436, 11] on button "Close" at bounding box center [436, 11] width 15 height 15
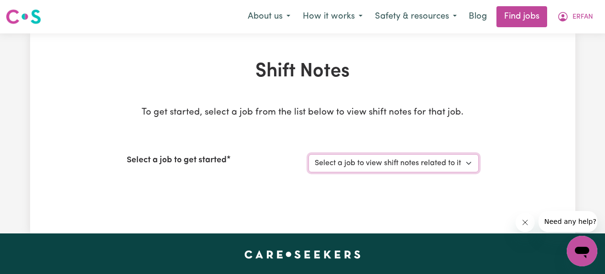
click at [409, 160] on select "Select a job to view shift notes related to it... [[PERSON_NAME] (NDIS 43155951…" at bounding box center [393, 163] width 170 height 18
select select "3922"
click at [308, 154] on select "Select a job to view shift notes related to it... [[PERSON_NAME] (NDIS 43155951…" at bounding box center [393, 163] width 170 height 18
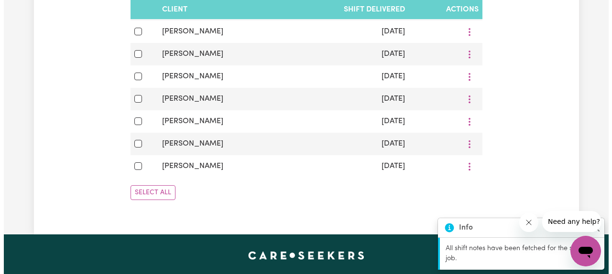
scroll to position [478, 0]
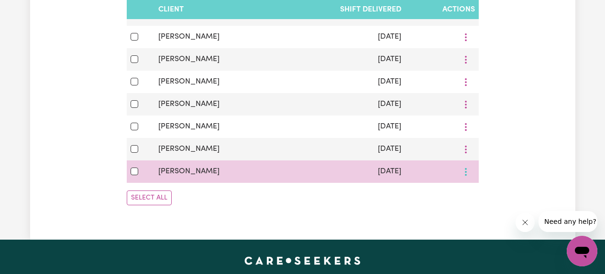
click at [469, 174] on button "More options" at bounding box center [466, 172] width 18 height 15
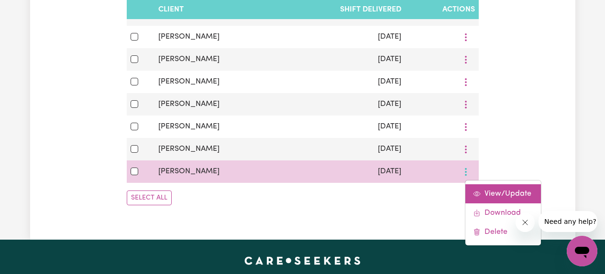
click at [484, 192] on span "View/Update" at bounding box center [507, 194] width 47 height 8
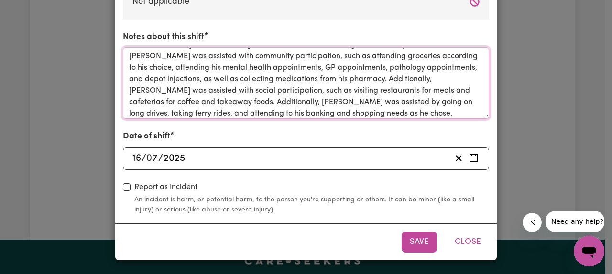
scroll to position [0, 0]
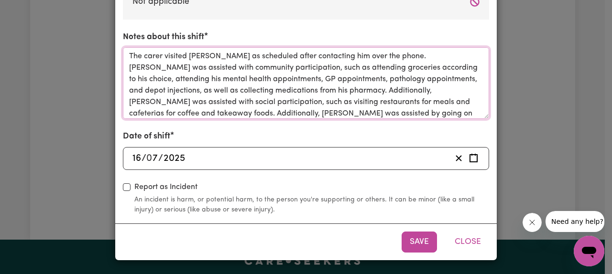
drag, startPoint x: 316, startPoint y: 112, endPoint x: 124, endPoint y: 50, distance: 201.1
click at [124, 50] on textarea "The carer visited [PERSON_NAME] as scheduled after contacting him over the phon…" at bounding box center [306, 83] width 366 height 72
click at [462, 241] on button "Close" at bounding box center [468, 242] width 43 height 21
